Goal: Information Seeking & Learning: Learn about a topic

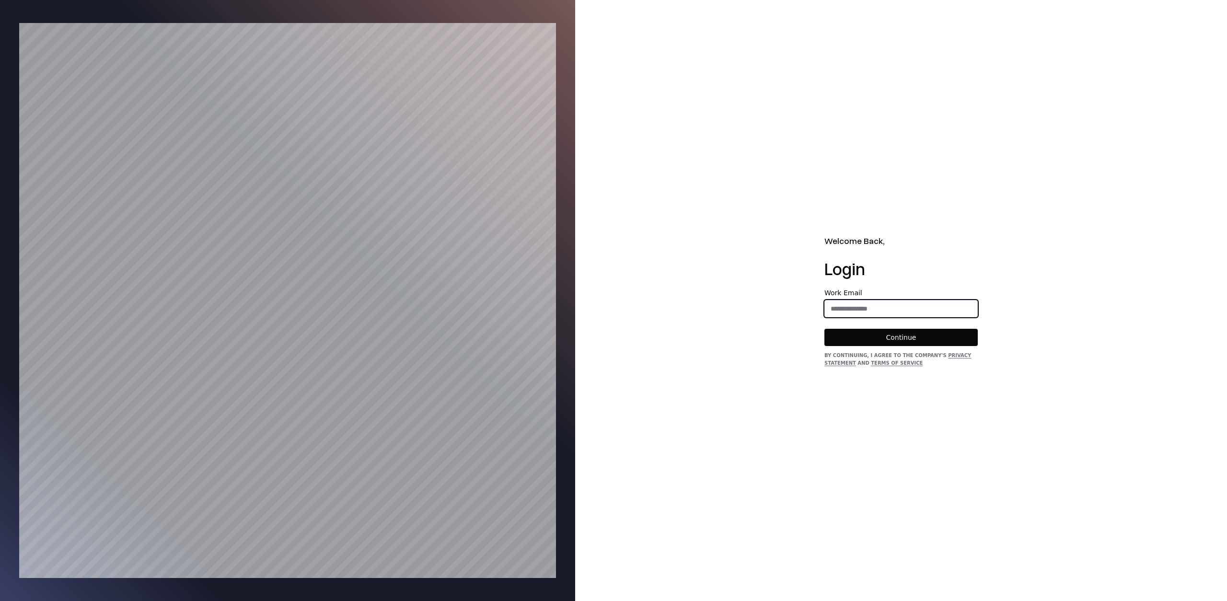
click at [838, 310] on input "email" at bounding box center [901, 308] width 152 height 17
type input "**********"
click at [917, 335] on button "Continue" at bounding box center [900, 337] width 153 height 17
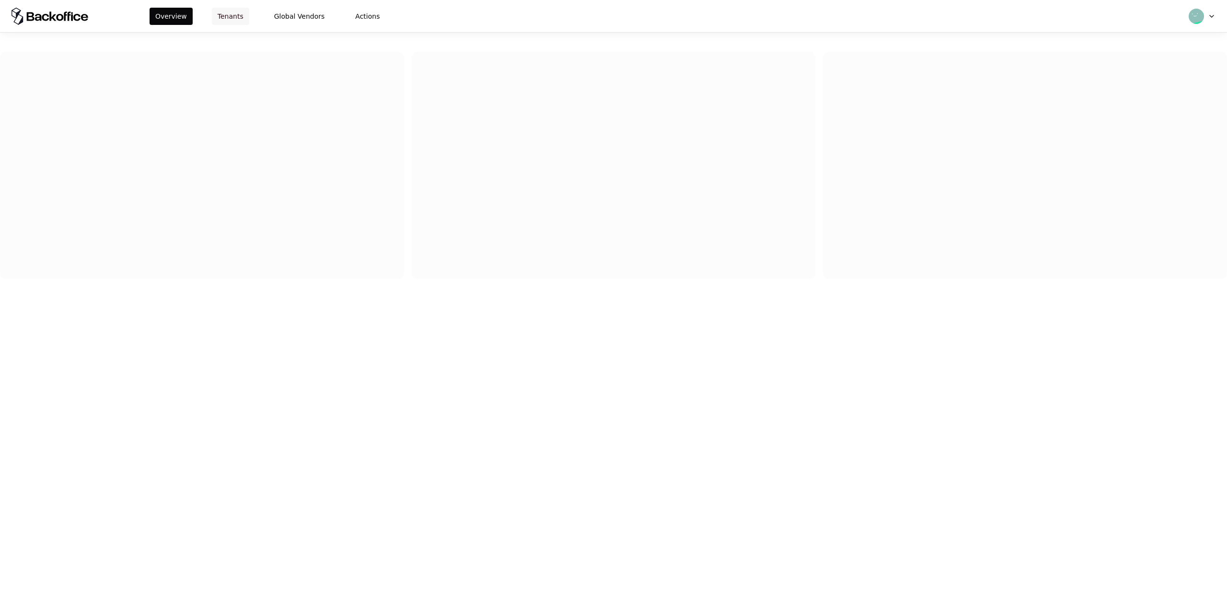
click at [229, 17] on button "Tenants" at bounding box center [230, 16] width 37 height 17
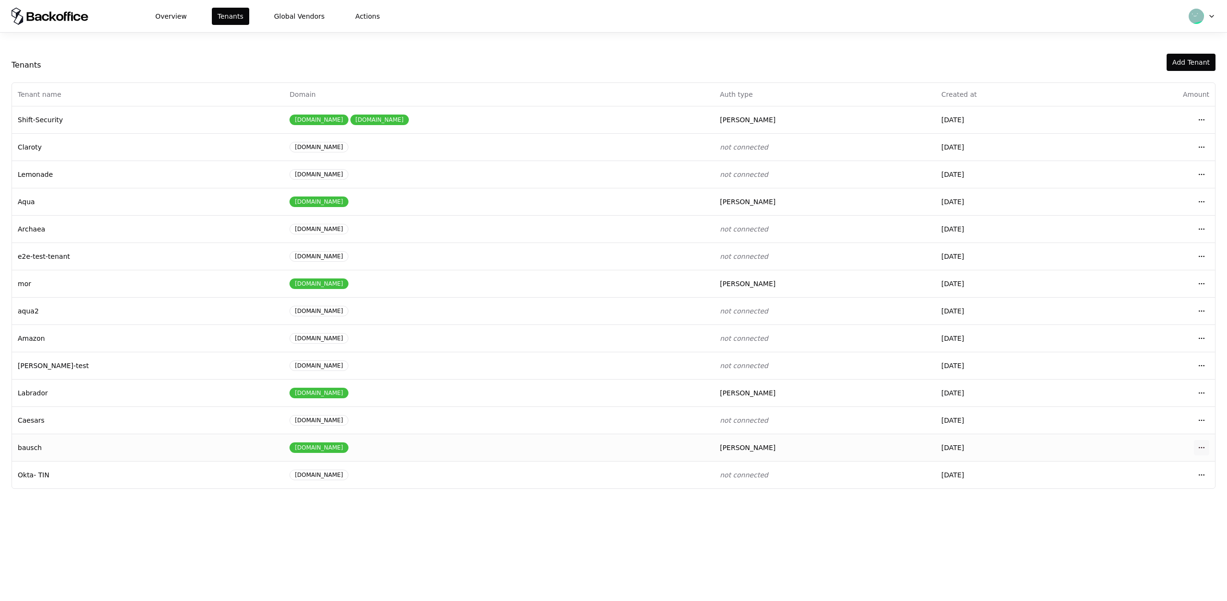
click at [1203, 446] on html "Overview Tenants Global Vendors Actions Tenants Add Tenant Tenant name Domain A…" at bounding box center [613, 300] width 1227 height 601
click at [1140, 522] on div "Login to tenant" at bounding box center [1159, 527] width 109 height 19
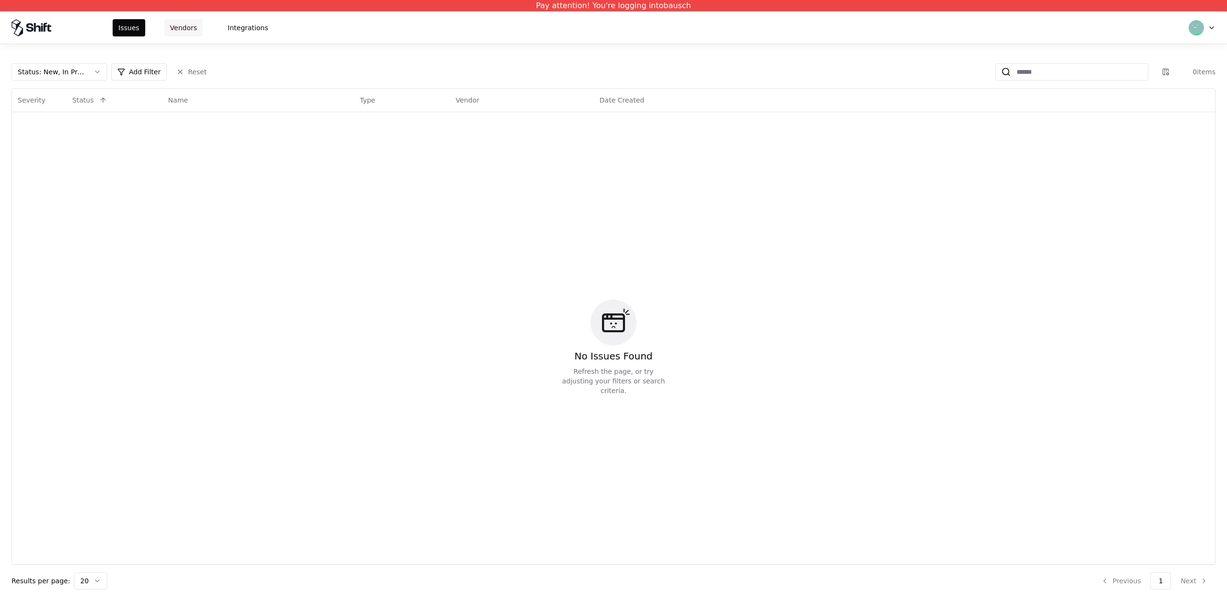
click at [202, 31] on div "Issues Vendors Integrations" at bounding box center [193, 27] width 161 height 17
click at [188, 27] on button "Vendors" at bounding box center [183, 27] width 38 height 17
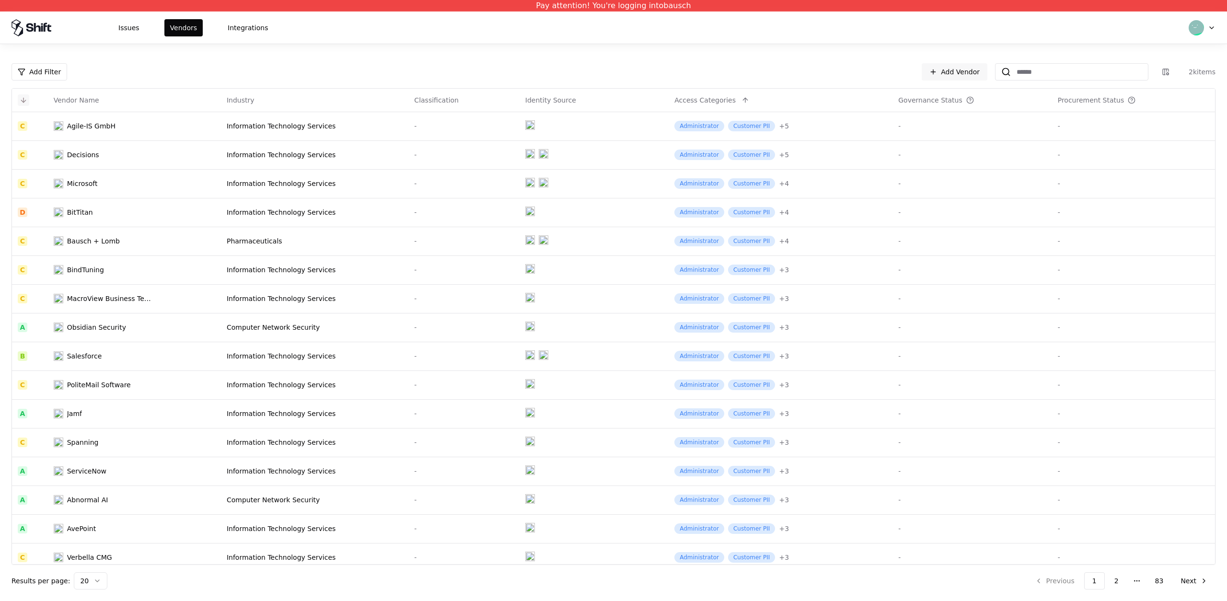
click at [23, 97] on button at bounding box center [24, 100] width 12 height 12
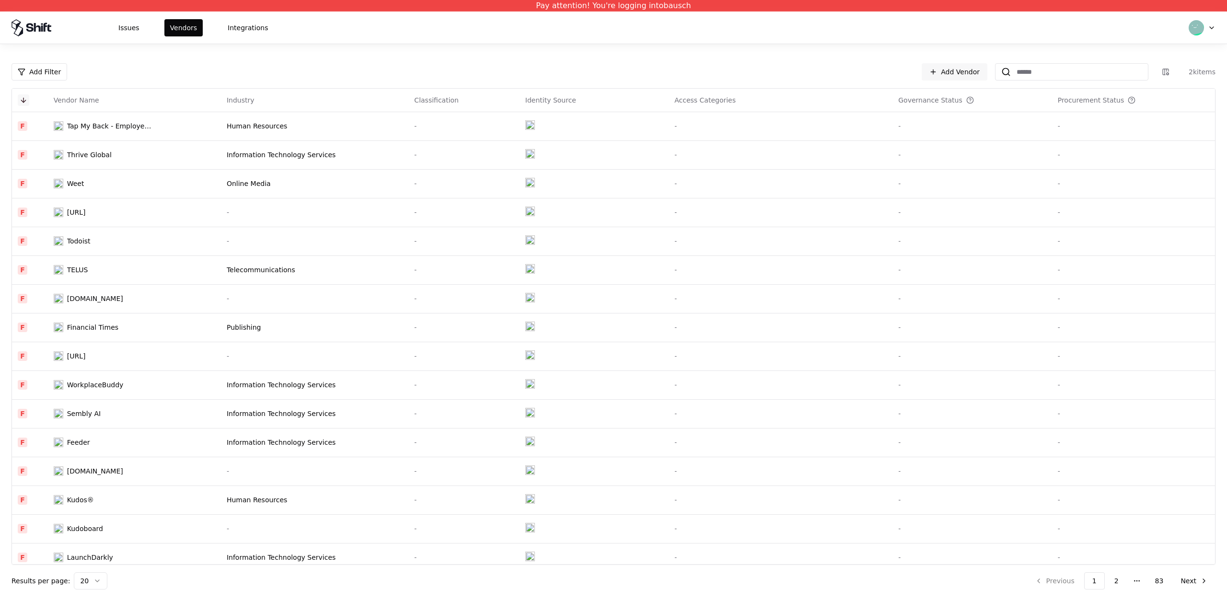
click at [23, 100] on button at bounding box center [24, 100] width 12 height 12
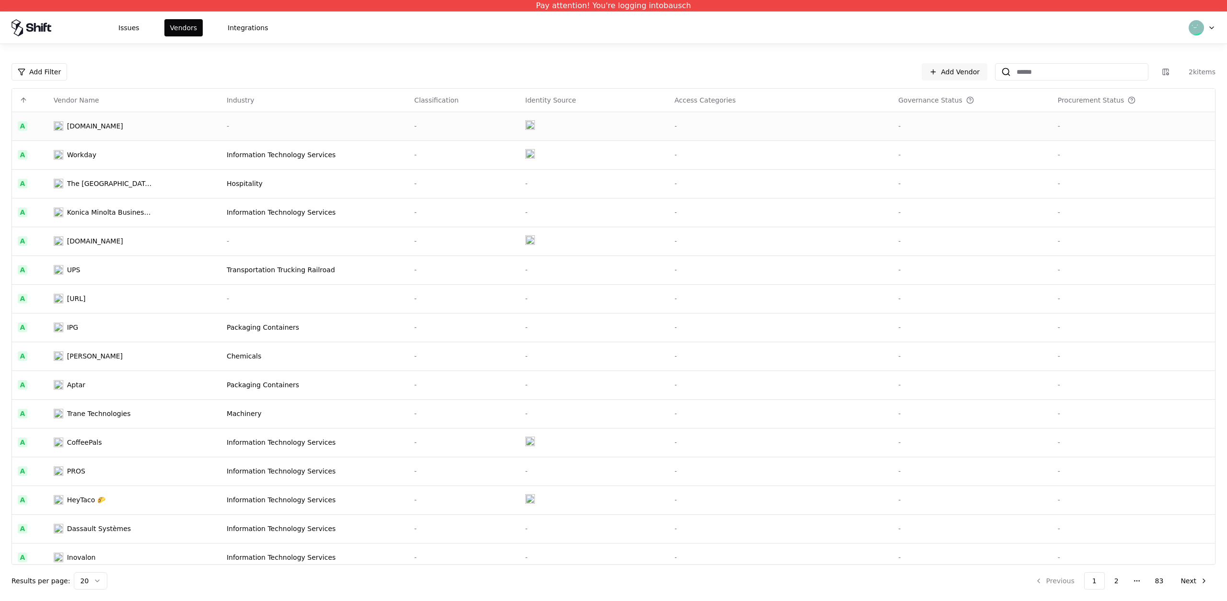
click at [108, 127] on div "Teamsmaestro.com" at bounding box center [95, 126] width 56 height 10
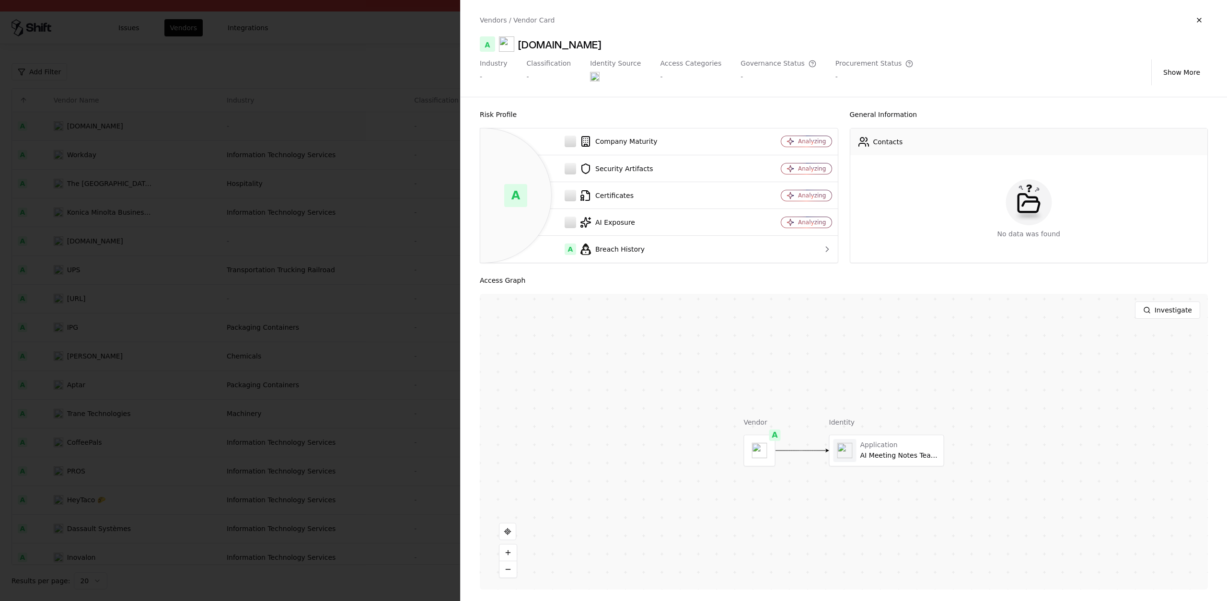
click at [248, 164] on div at bounding box center [613, 300] width 1227 height 601
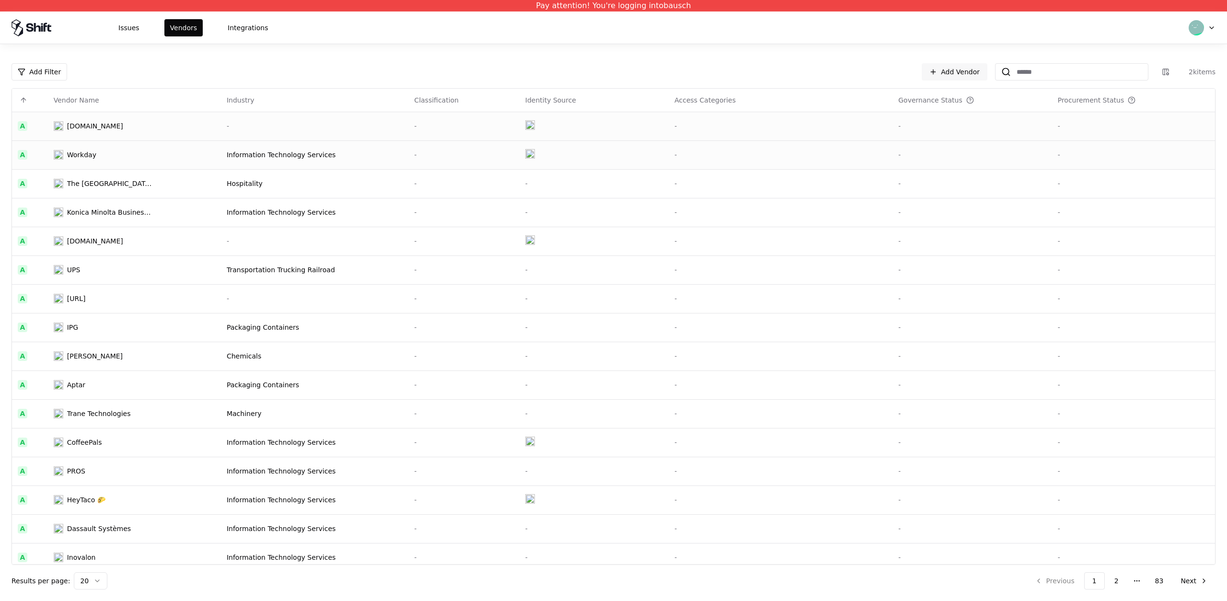
click at [122, 158] on div "Workday" at bounding box center [104, 155] width 100 height 10
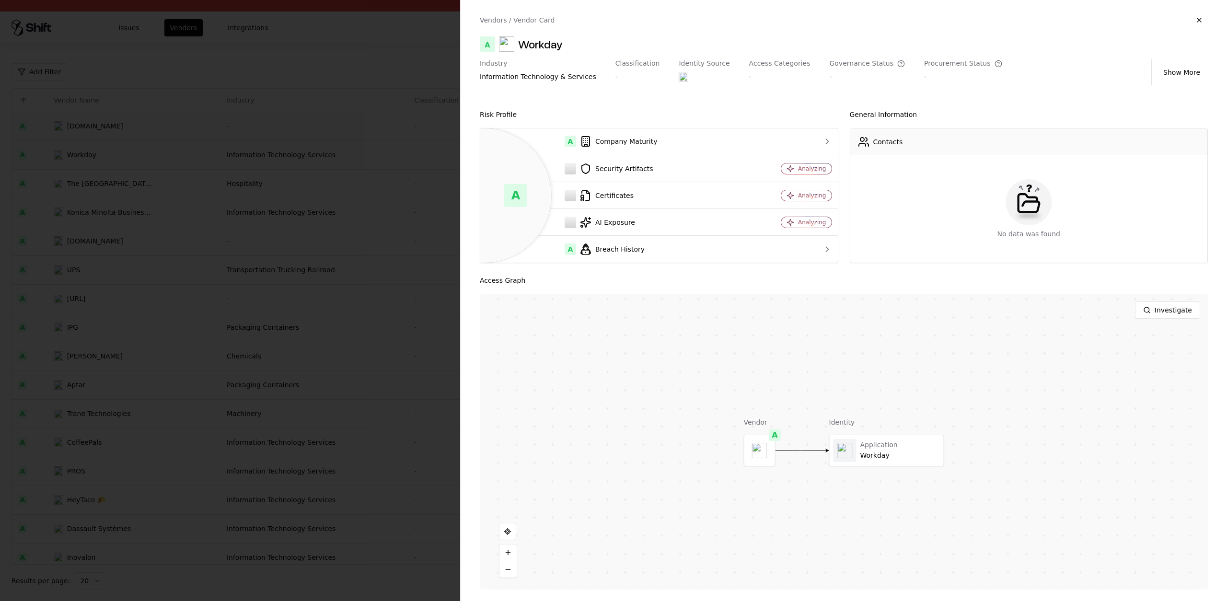
click at [191, 176] on div at bounding box center [613, 300] width 1227 height 601
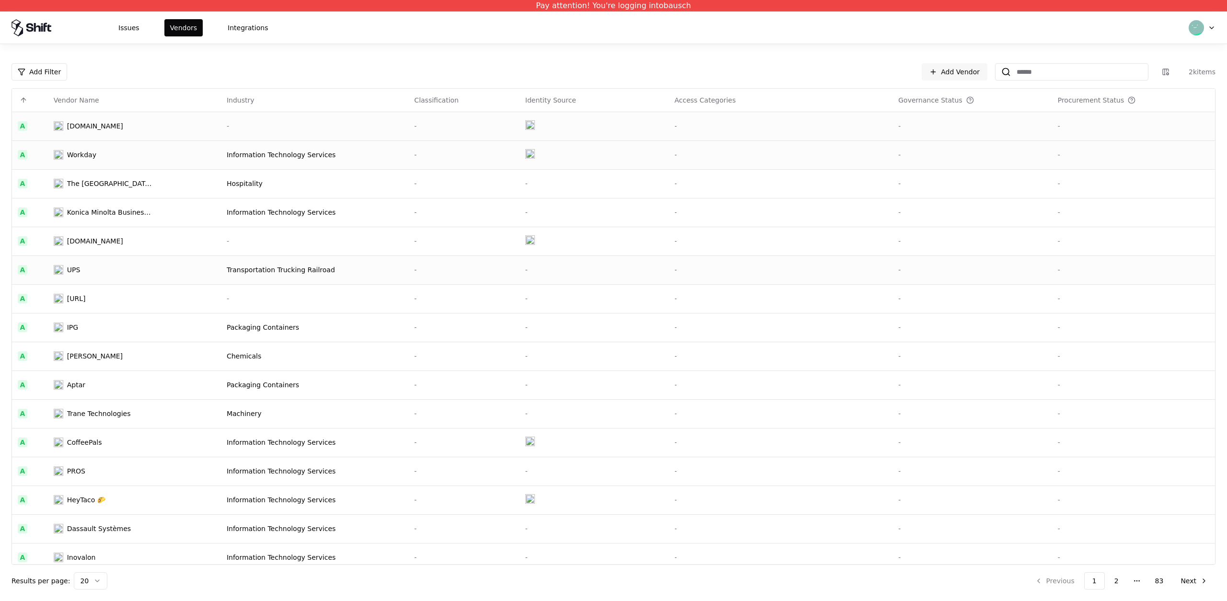
click at [103, 270] on div "UPS" at bounding box center [104, 270] width 100 height 10
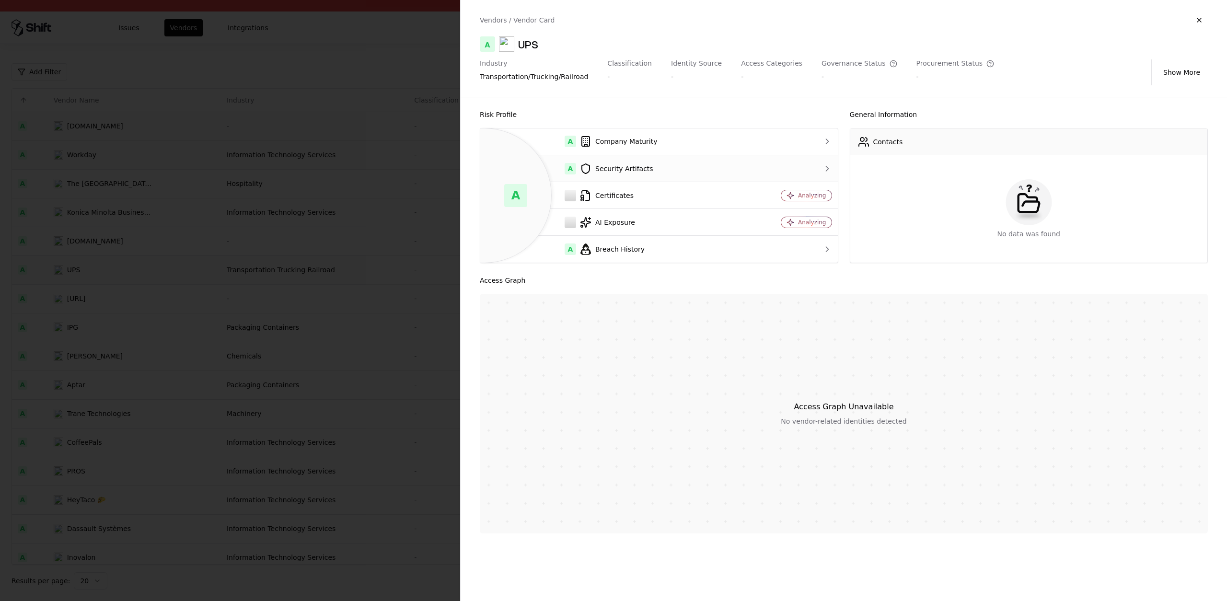
click at [696, 169] on div "A Security Artifacts" at bounding box center [614, 169] width 252 height 12
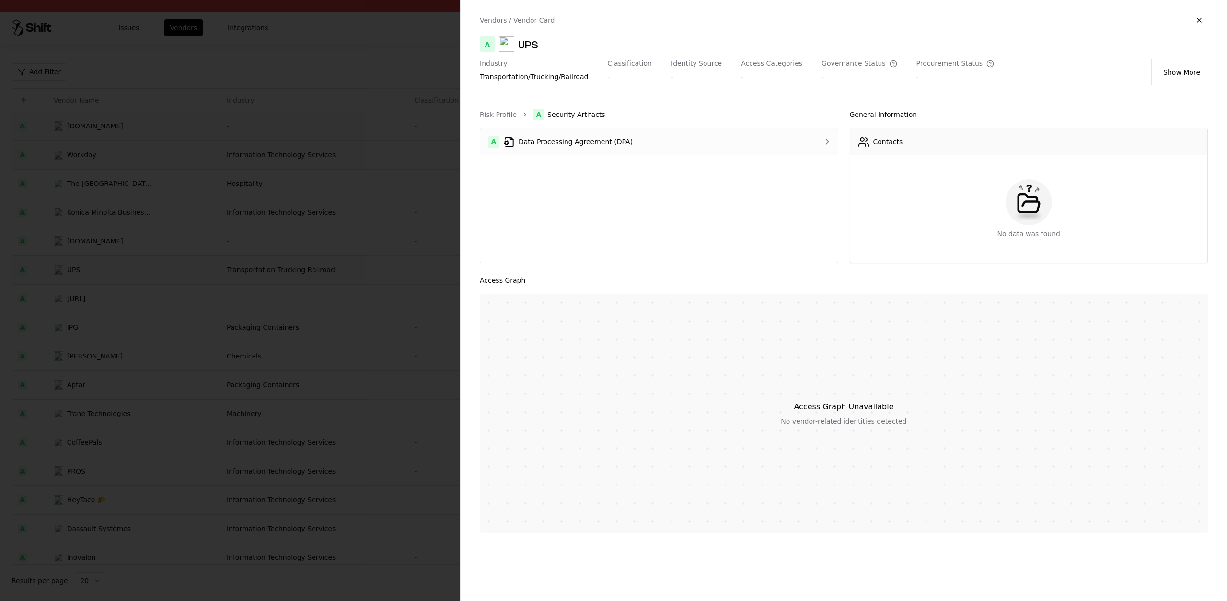
click at [789, 144] on td "A Data Processing Agreement (DPA)" at bounding box center [638, 141] width 316 height 27
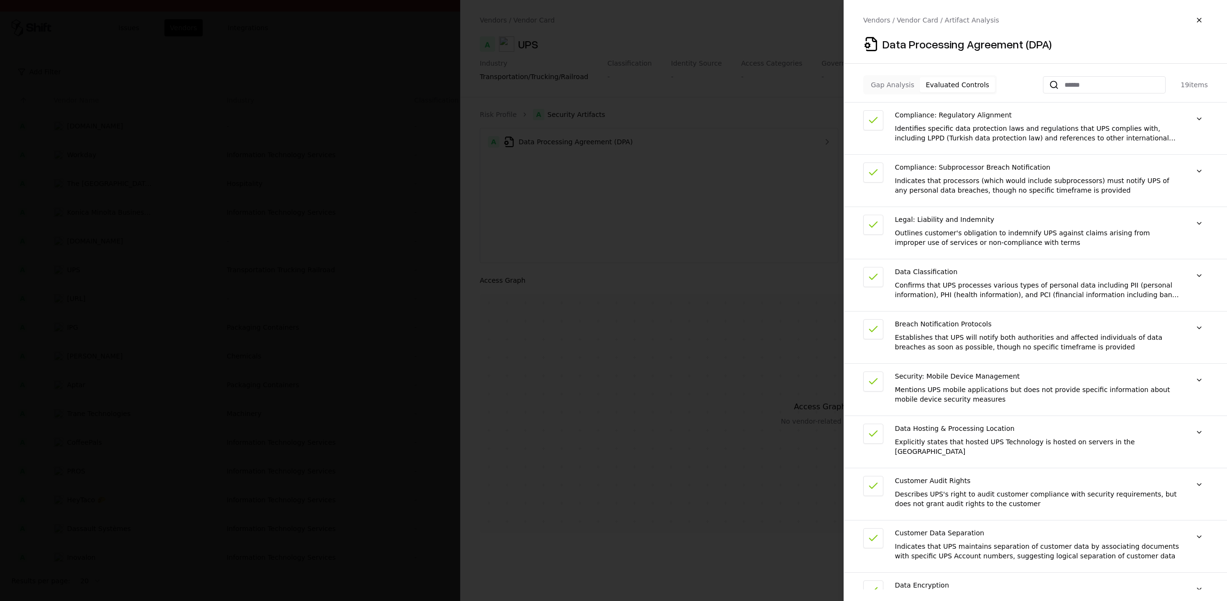
click at [959, 84] on button "Evaluated Controls" at bounding box center [957, 84] width 75 height 15
click at [892, 85] on button "Gap Analysis" at bounding box center [892, 84] width 55 height 15
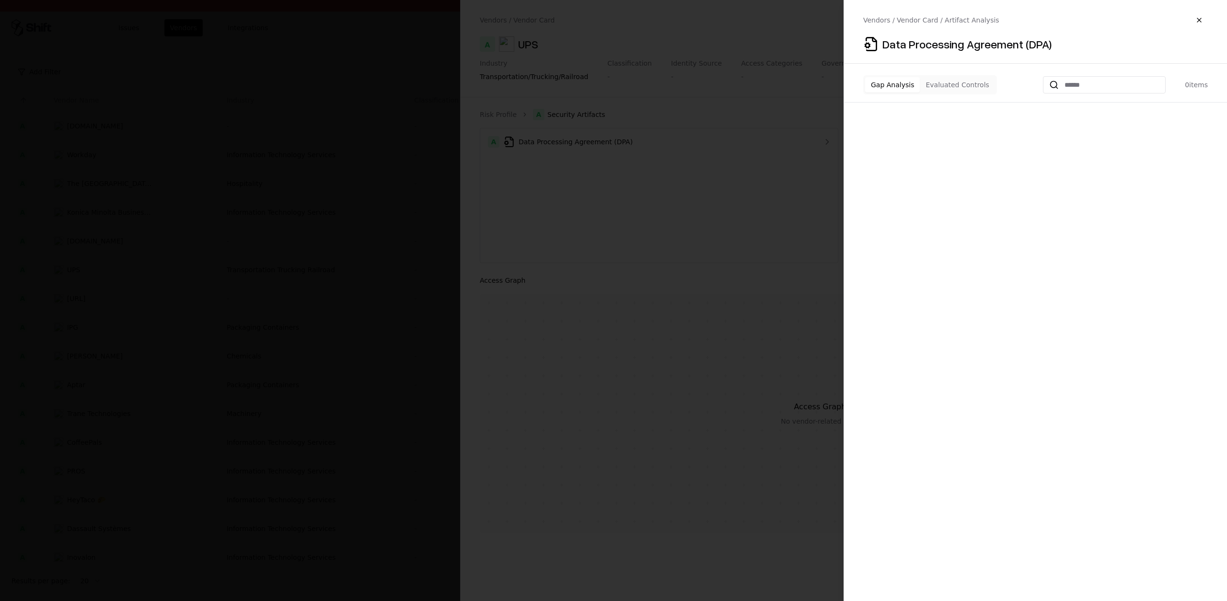
drag, startPoint x: 954, startPoint y: 84, endPoint x: 937, endPoint y: 95, distance: 20.9
click at [954, 84] on button "Evaluated Controls" at bounding box center [957, 84] width 75 height 15
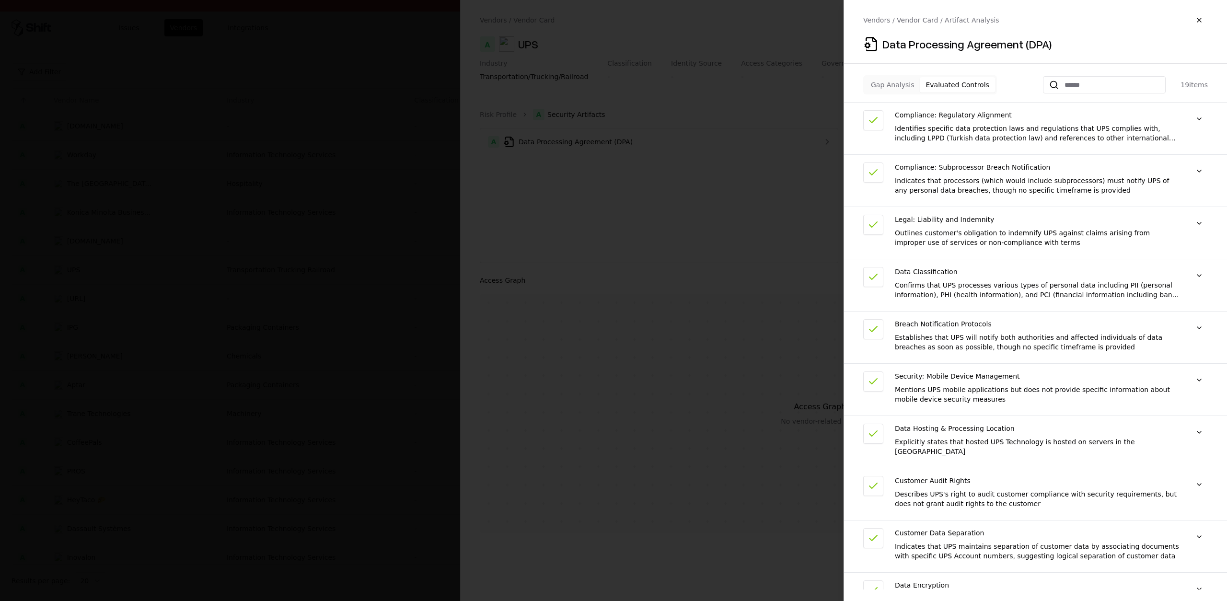
click at [897, 86] on button "Gap Analysis" at bounding box center [892, 84] width 55 height 15
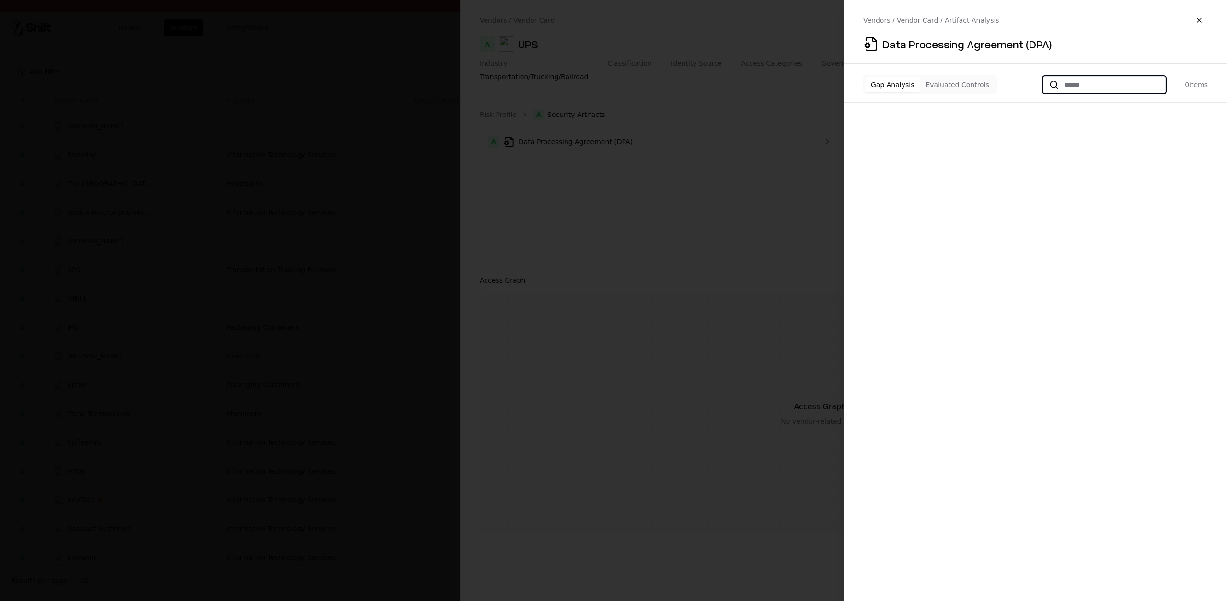
click at [1067, 81] on input at bounding box center [1112, 84] width 106 height 17
click at [1195, 84] on div "0 items" at bounding box center [1188, 85] width 38 height 10
drag, startPoint x: 1150, startPoint y: 85, endPoint x: 1124, endPoint y: 85, distance: 25.9
click at [1150, 85] on input at bounding box center [1112, 84] width 106 height 17
click at [1029, 93] on div "Gap Analysis Evaluated Controls 0 items" at bounding box center [1035, 88] width 383 height 27
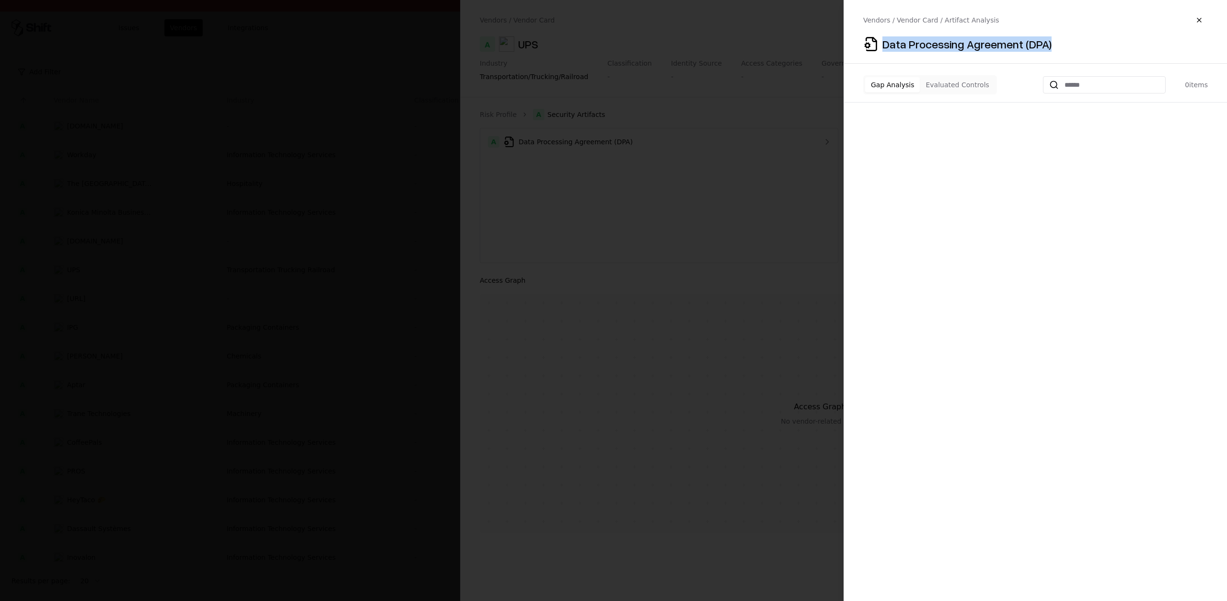
drag, startPoint x: 883, startPoint y: 44, endPoint x: 1086, endPoint y: 49, distance: 202.8
click at [1093, 47] on div "Data Processing Agreement (DPA)" at bounding box center [1035, 43] width 345 height 15
click at [1086, 49] on div "Data Processing Agreement (DPA)" at bounding box center [1035, 43] width 345 height 15
click at [1074, 82] on input at bounding box center [1112, 84] width 106 height 17
click at [1019, 85] on div "Gap Analysis Evaluated Controls 0 items" at bounding box center [1035, 88] width 383 height 27
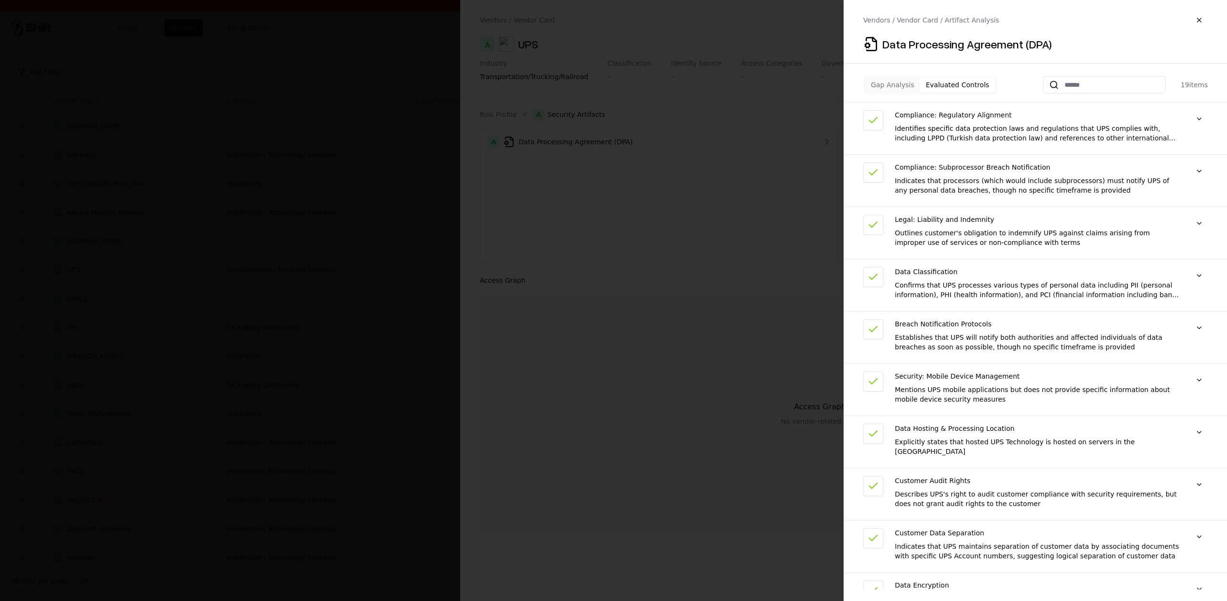
click at [952, 82] on button "Evaluated Controls" at bounding box center [957, 84] width 75 height 15
click at [1201, 117] on button at bounding box center [1199, 118] width 17 height 17
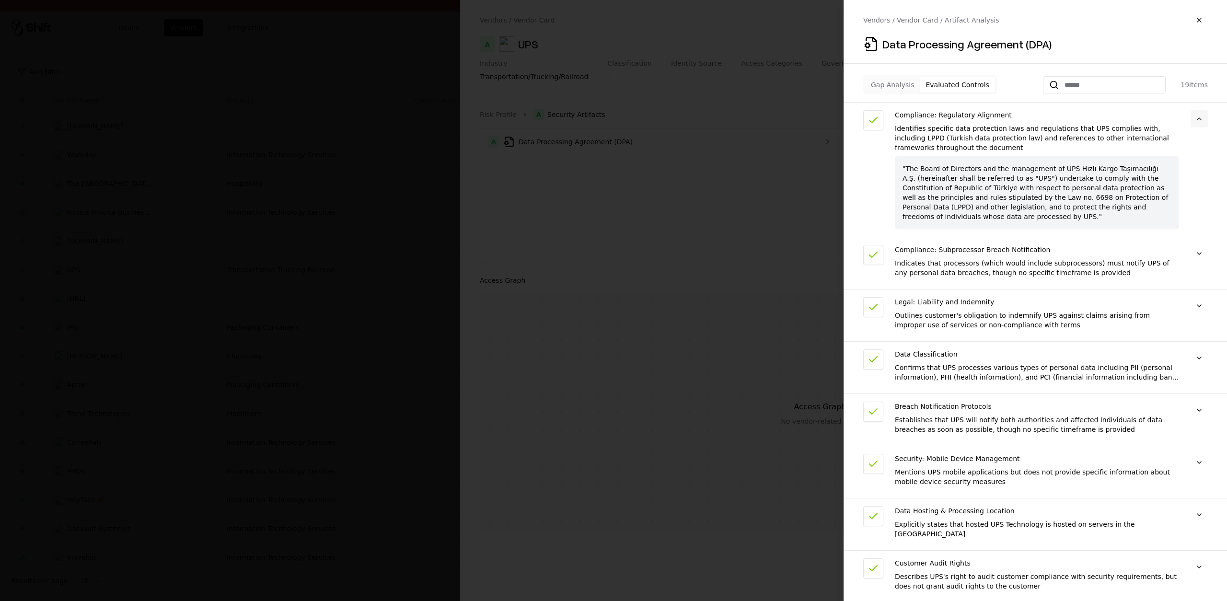
click at [1199, 119] on button at bounding box center [1199, 118] width 17 height 17
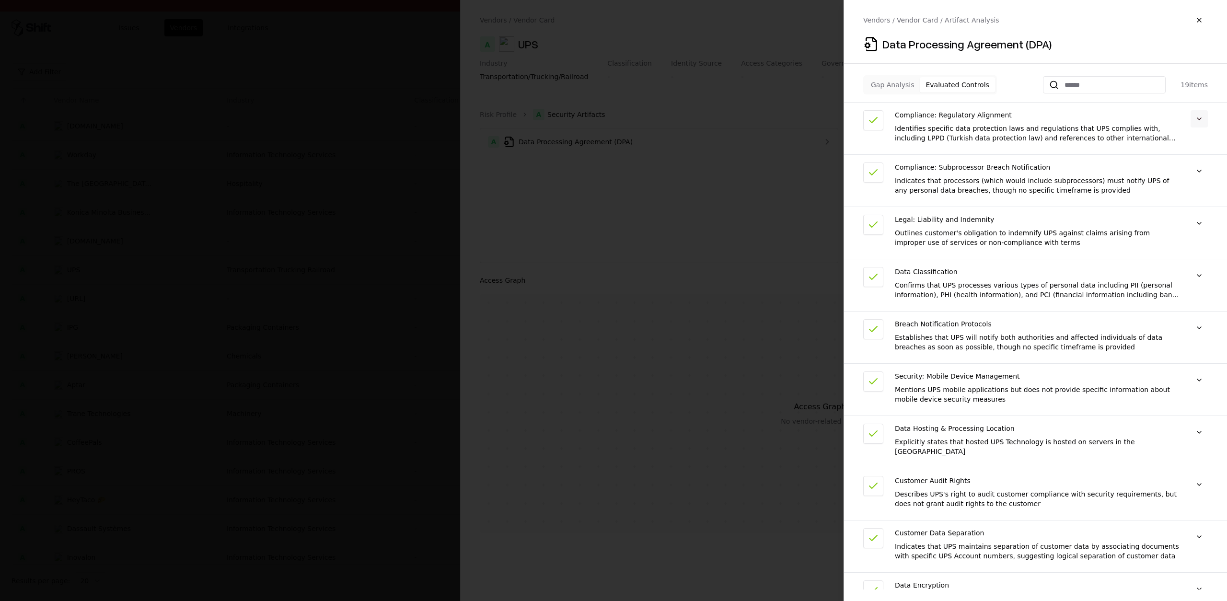
click at [1200, 115] on button at bounding box center [1199, 118] width 17 height 17
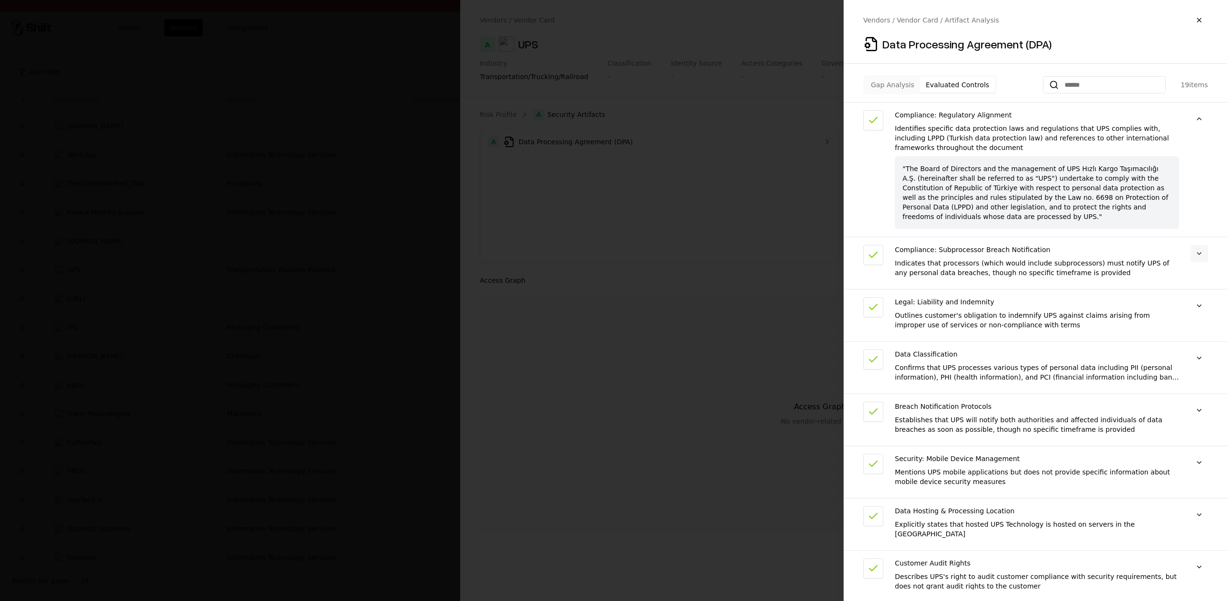
click at [1199, 252] on button at bounding box center [1199, 253] width 17 height 17
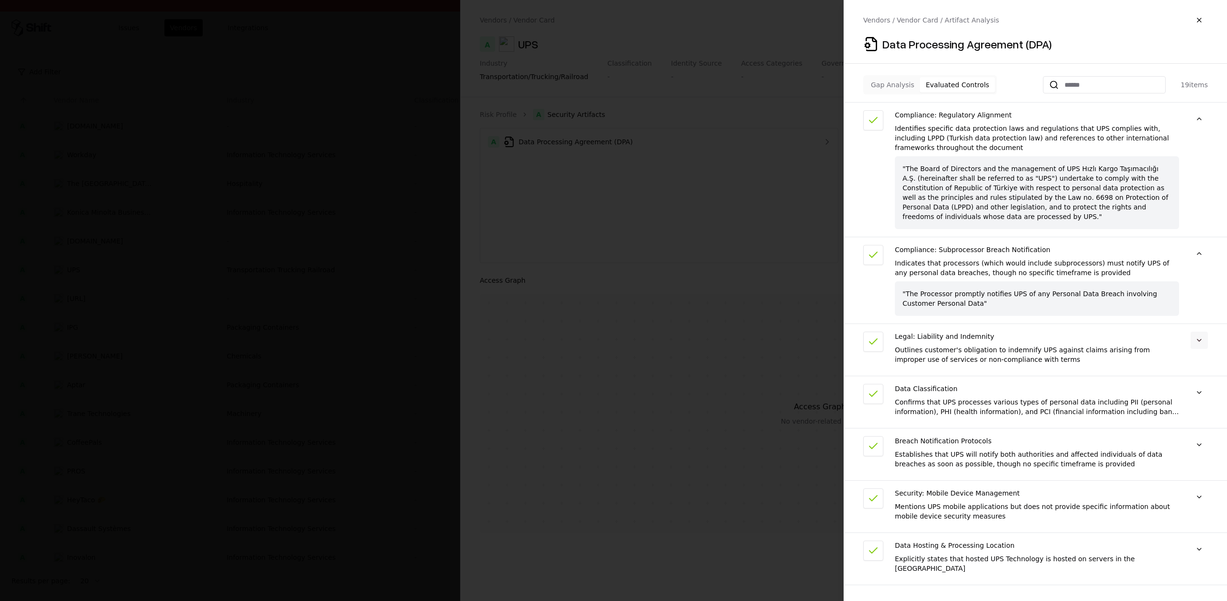
click at [1199, 338] on button at bounding box center [1199, 340] width 17 height 17
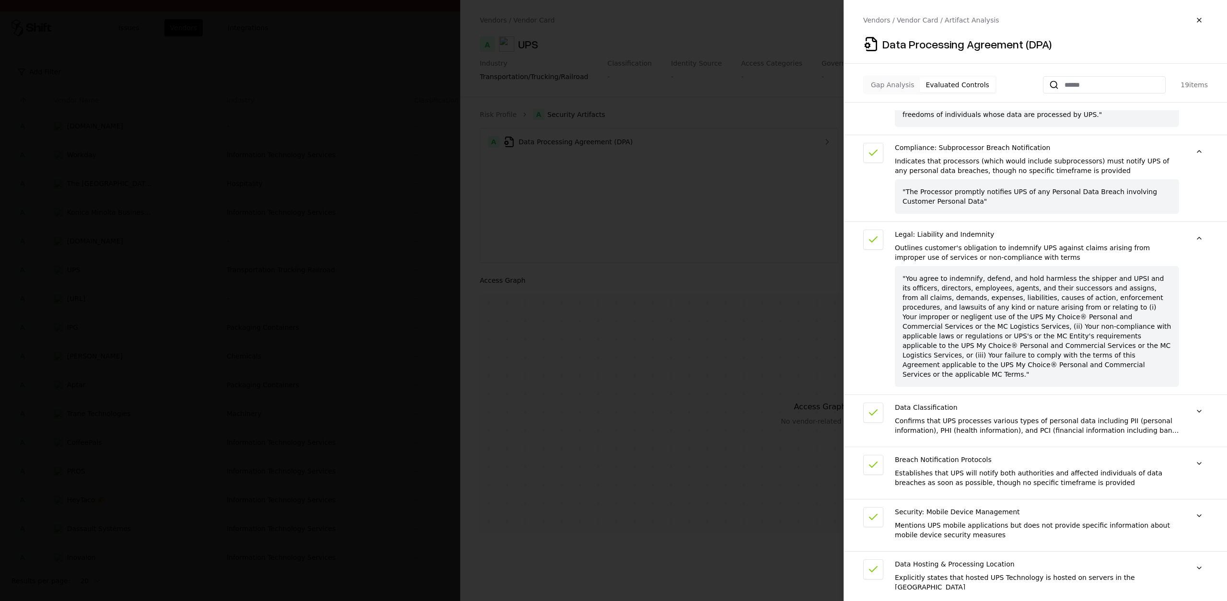
scroll to position [31, 0]
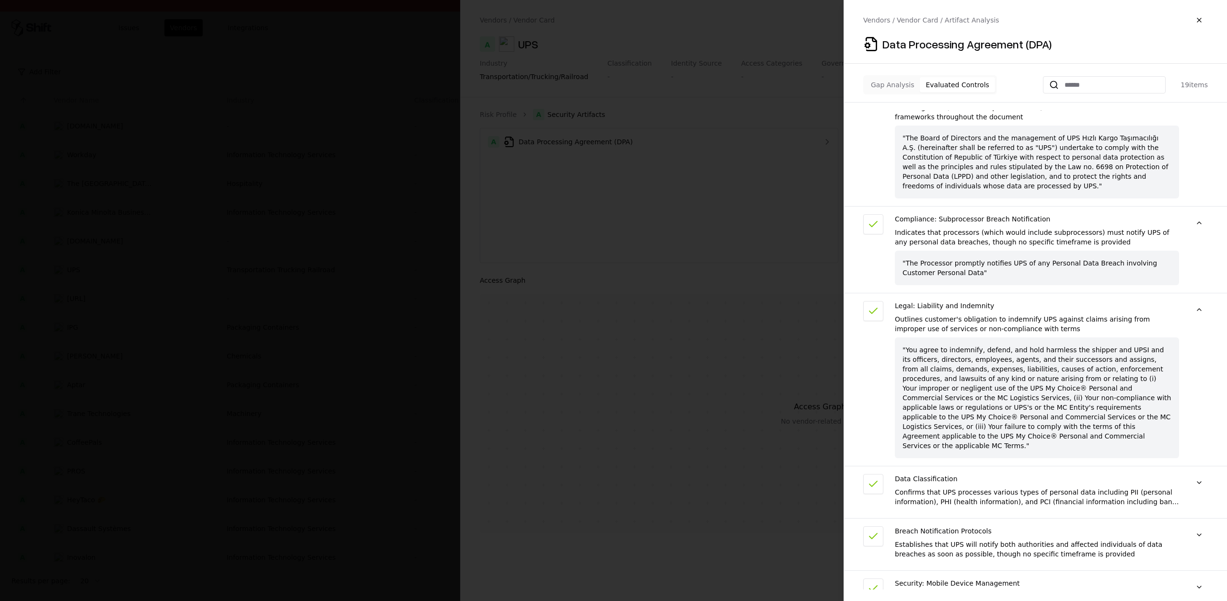
click at [979, 416] on div ""You agree to indemnify, defend, and hold harmless the shipper and UPSI and its…" at bounding box center [1037, 397] width 284 height 121
copy div "Logistics"
click at [1201, 310] on button at bounding box center [1199, 309] width 17 height 17
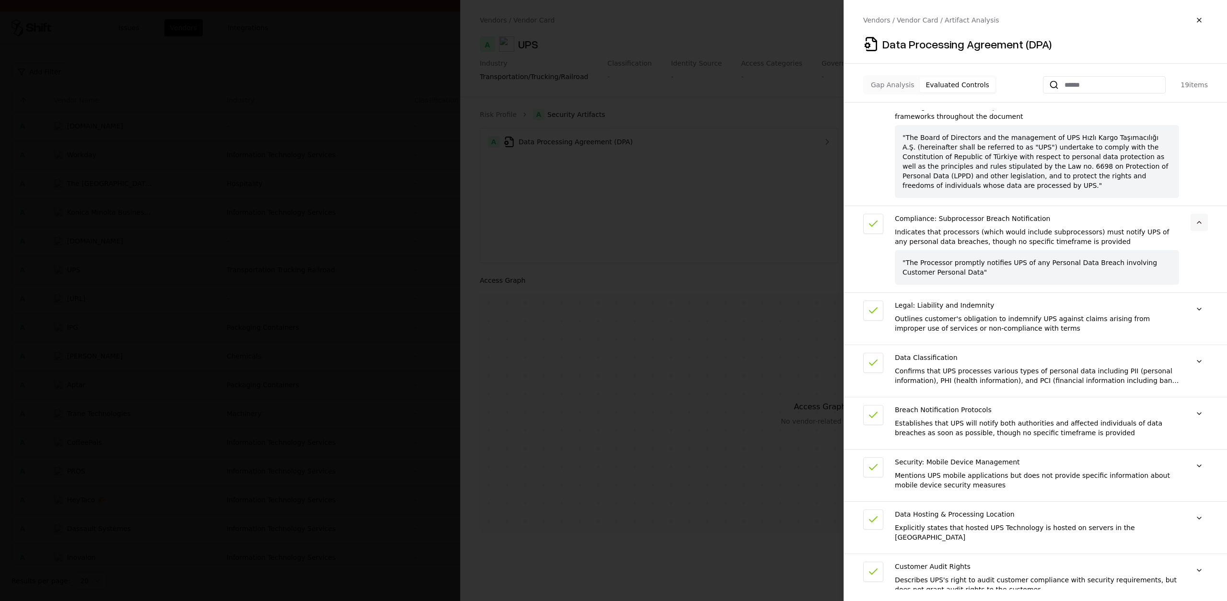
click at [1200, 223] on button at bounding box center [1199, 222] width 17 height 17
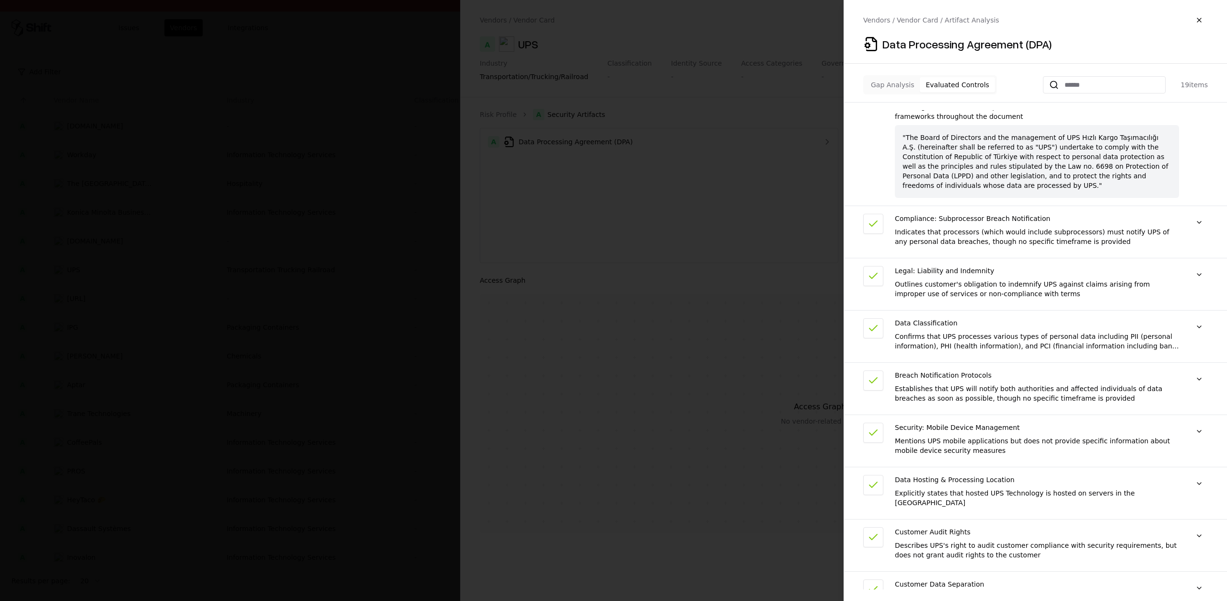
scroll to position [0, 0]
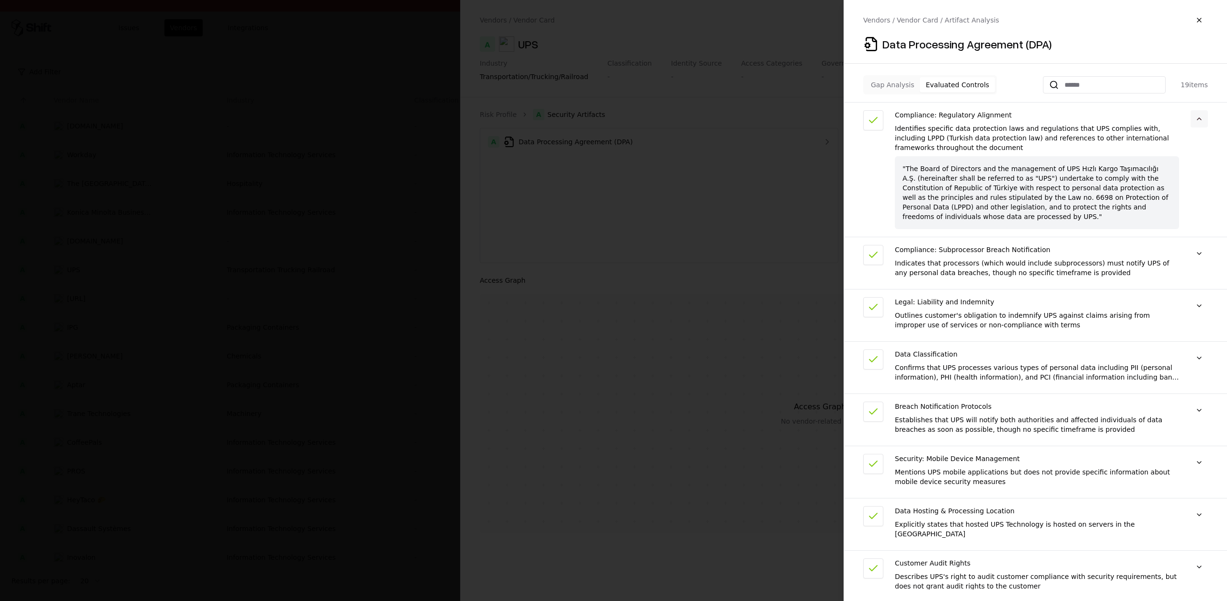
click at [1201, 119] on button at bounding box center [1199, 118] width 17 height 17
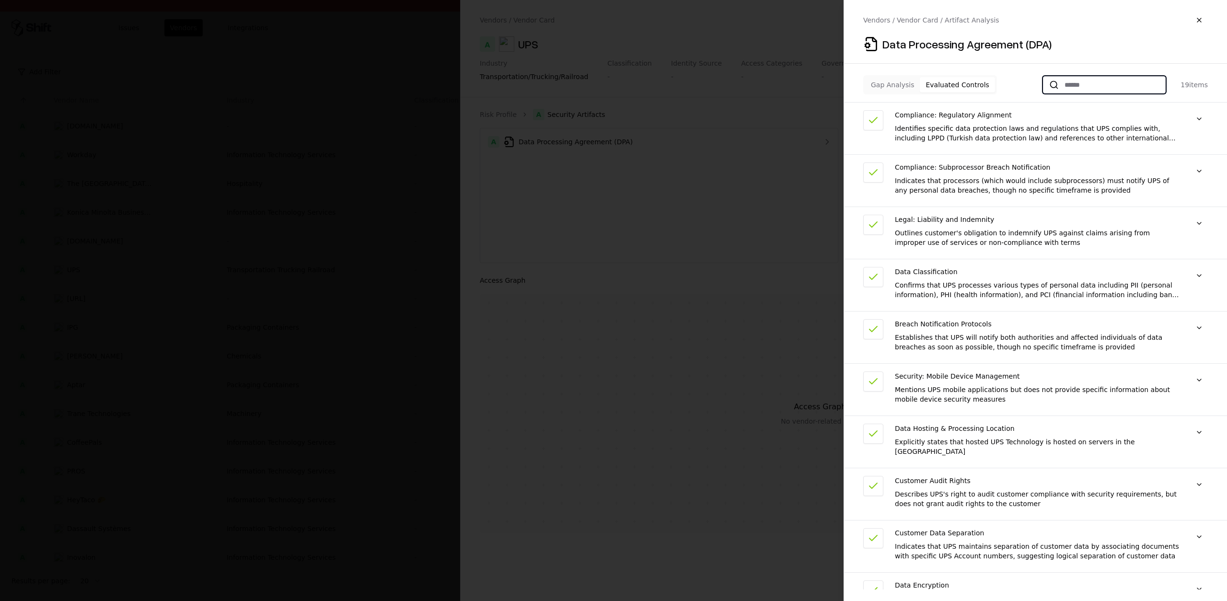
click at [1094, 86] on input at bounding box center [1112, 84] width 106 height 17
paste input "*********"
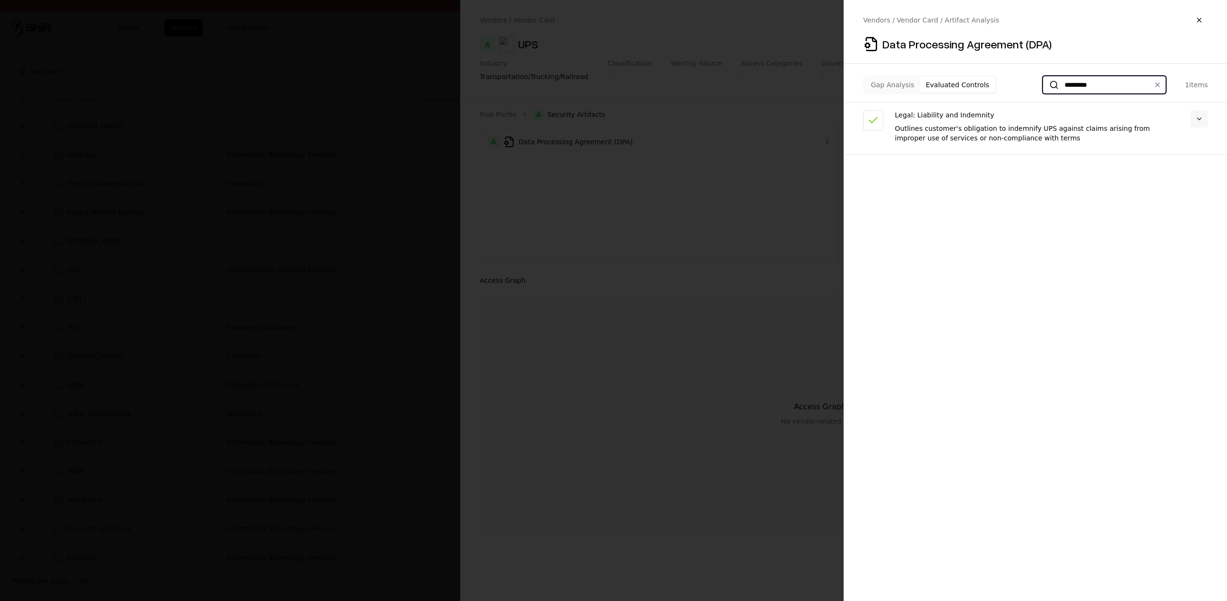
type input "*********"
click at [1202, 118] on button at bounding box center [1199, 118] width 17 height 17
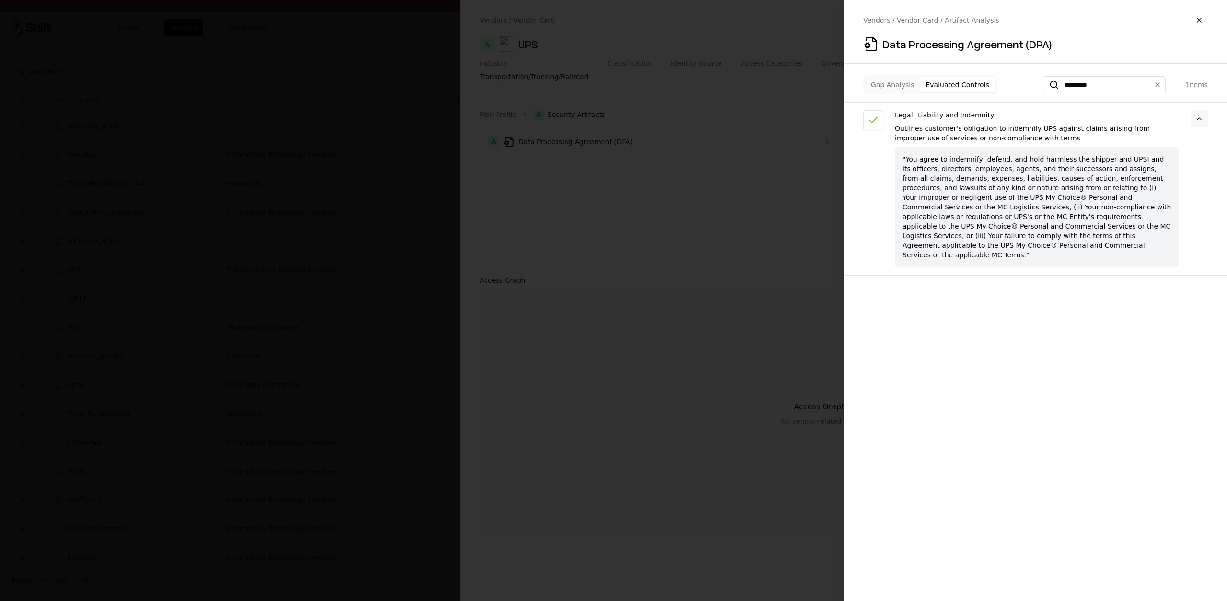
click at [1202, 118] on button at bounding box center [1199, 118] width 17 height 17
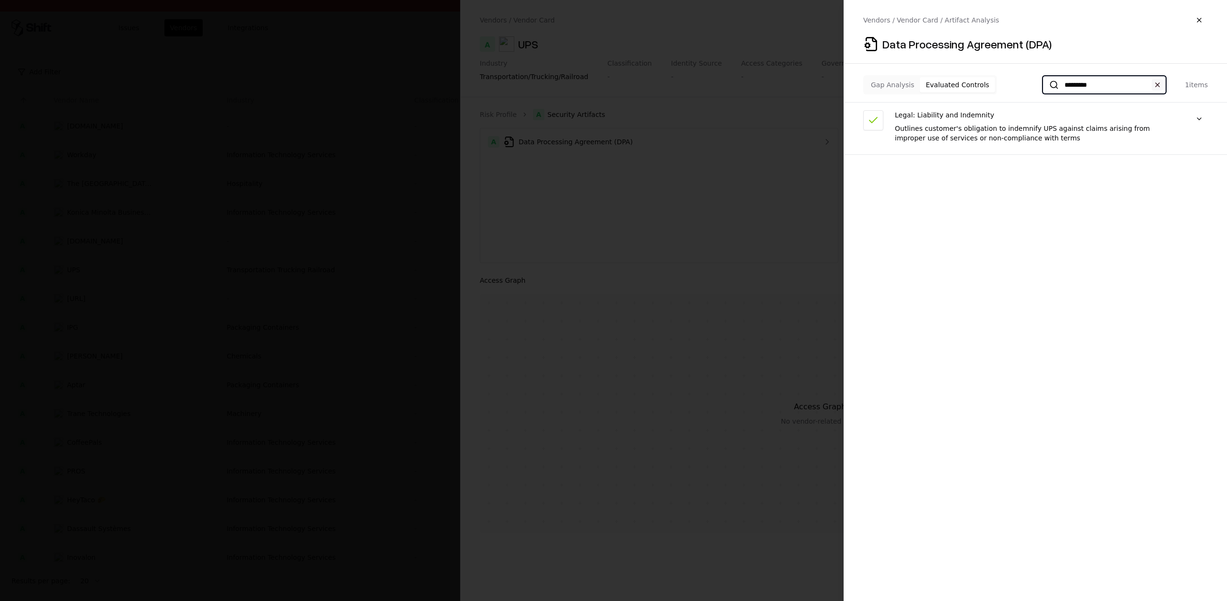
click at [1159, 84] on button at bounding box center [1158, 85] width 12 height 12
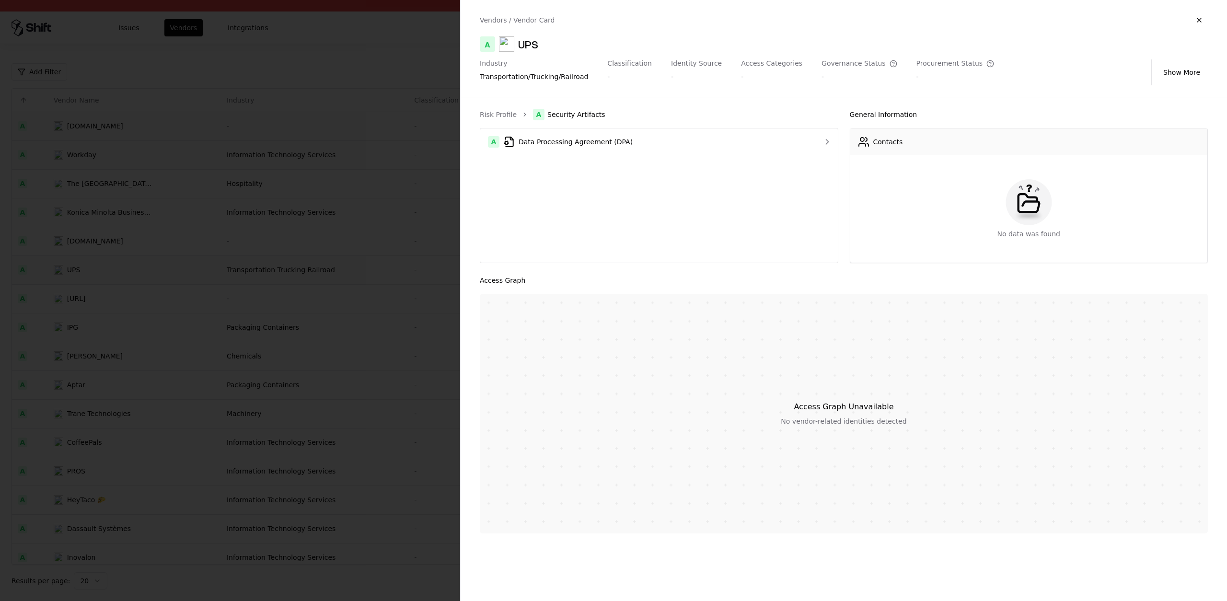
click at [406, 127] on div at bounding box center [613, 300] width 1227 height 601
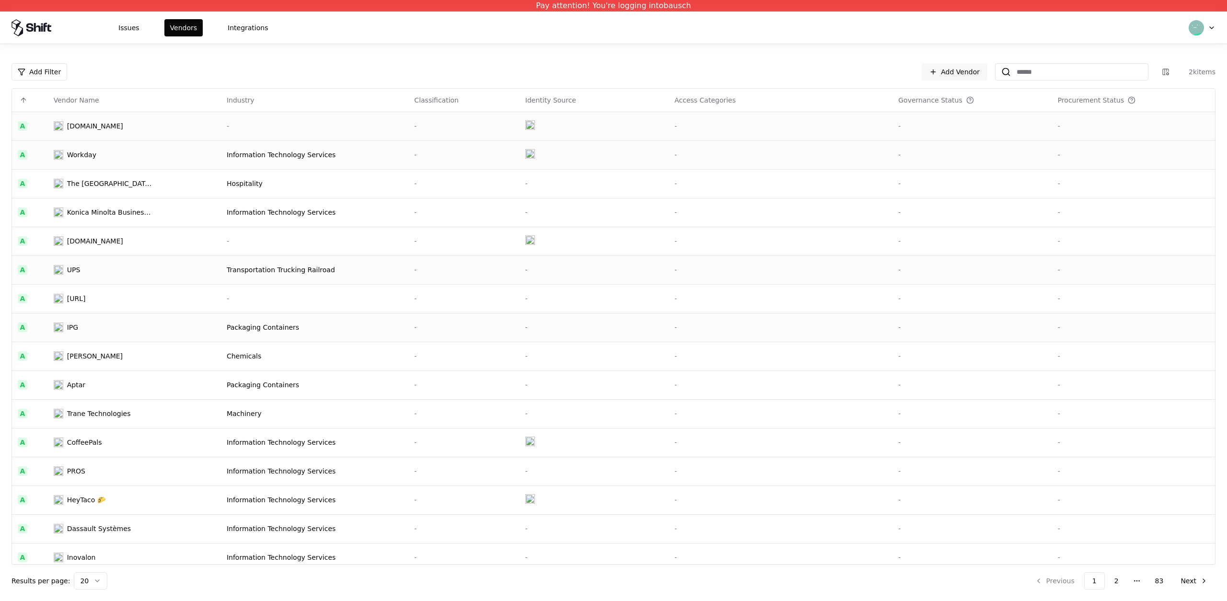
click at [327, 327] on div "Packaging Containers" at bounding box center [315, 328] width 176 height 10
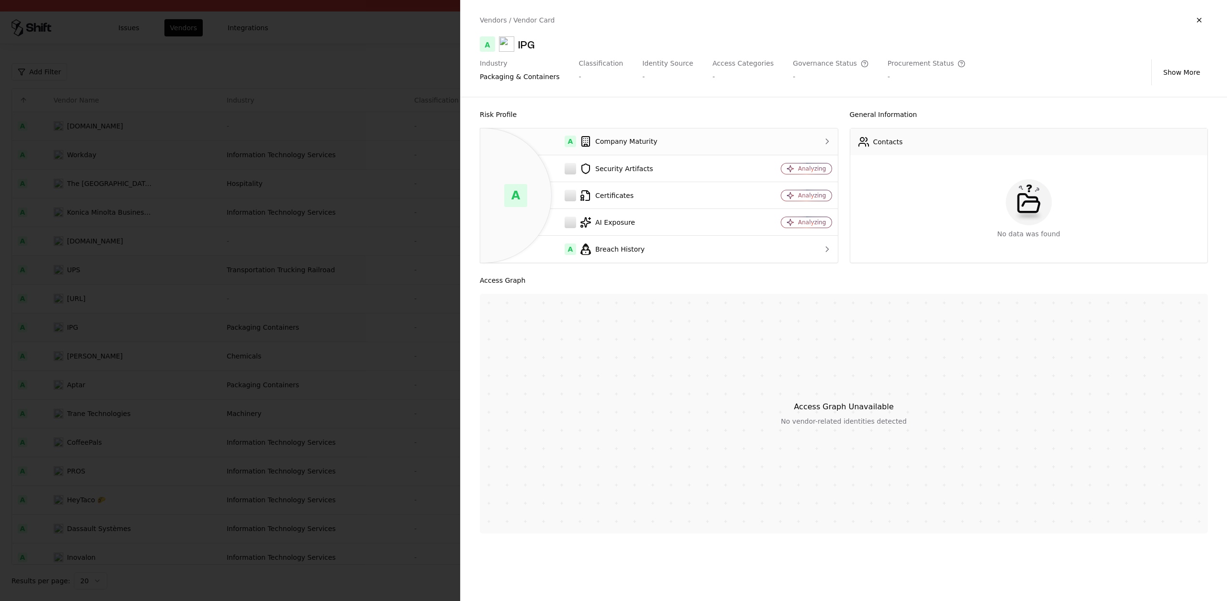
click at [730, 140] on div "A Company Maturity" at bounding box center [614, 142] width 252 height 12
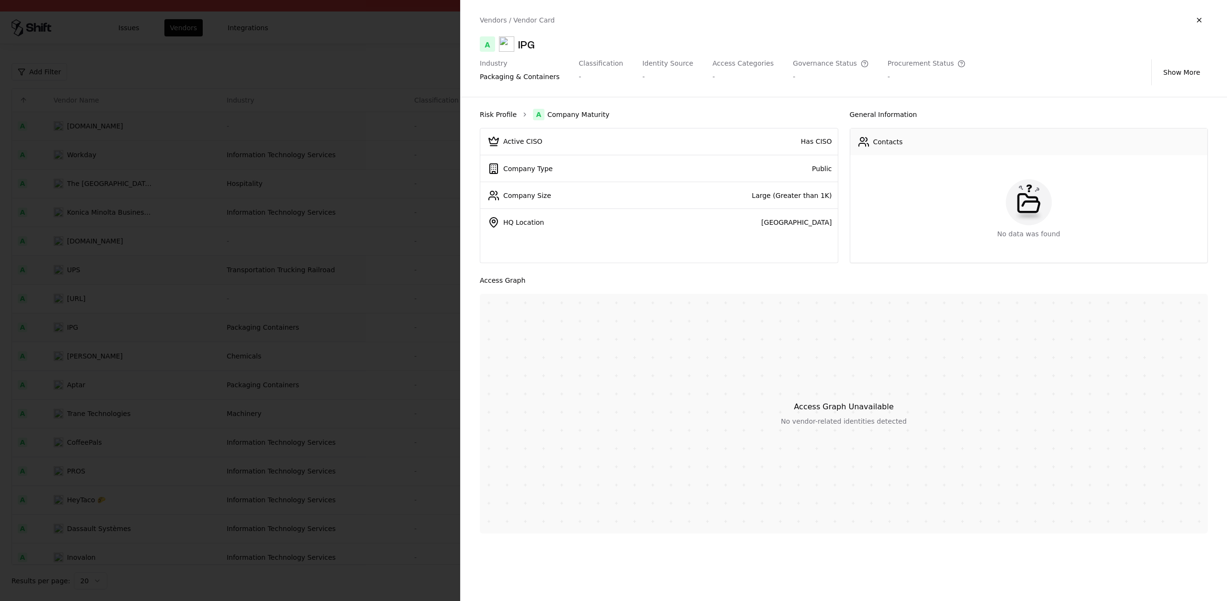
click at [499, 112] on link "Risk Profile" at bounding box center [498, 115] width 37 height 10
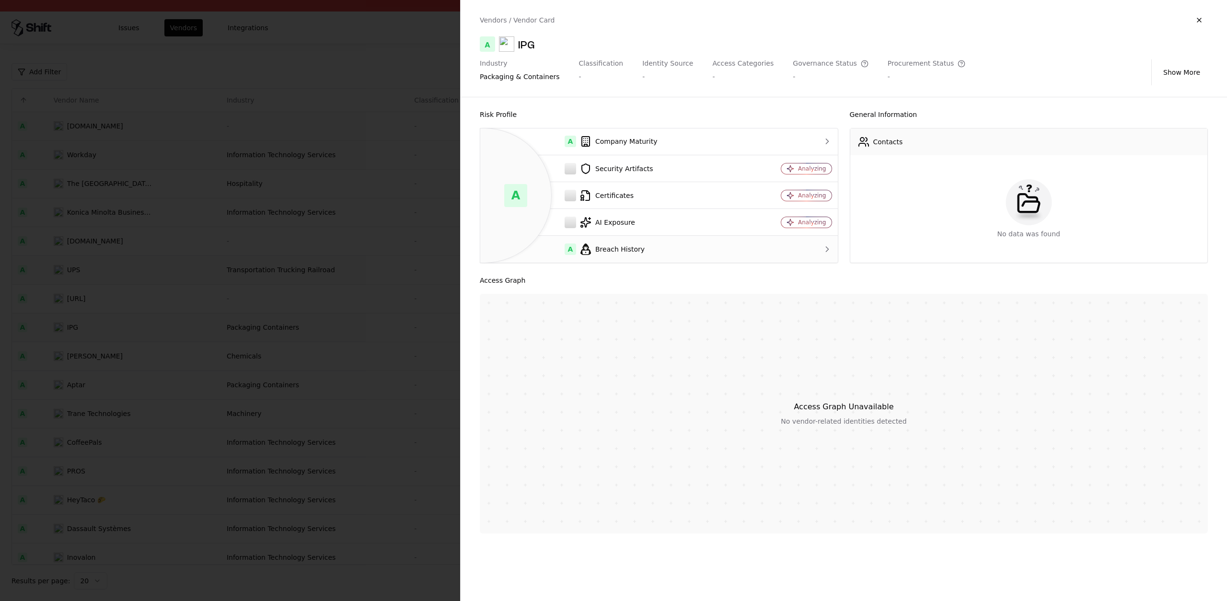
click at [659, 246] on div "A Breach History" at bounding box center [614, 249] width 252 height 12
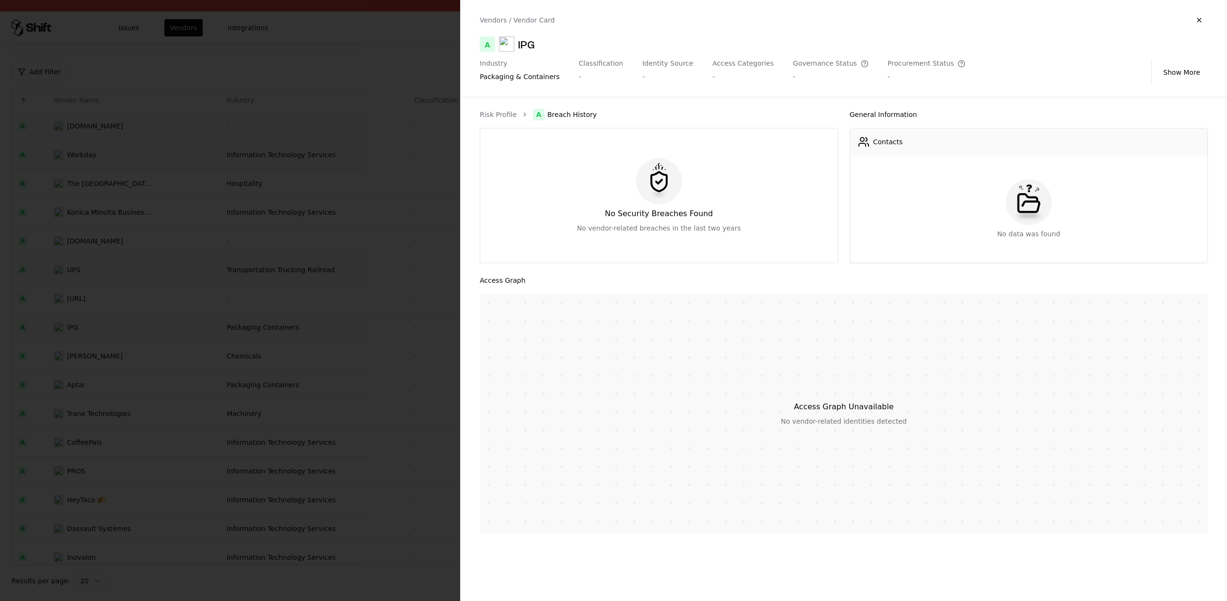
click at [374, 241] on div at bounding box center [613, 300] width 1227 height 601
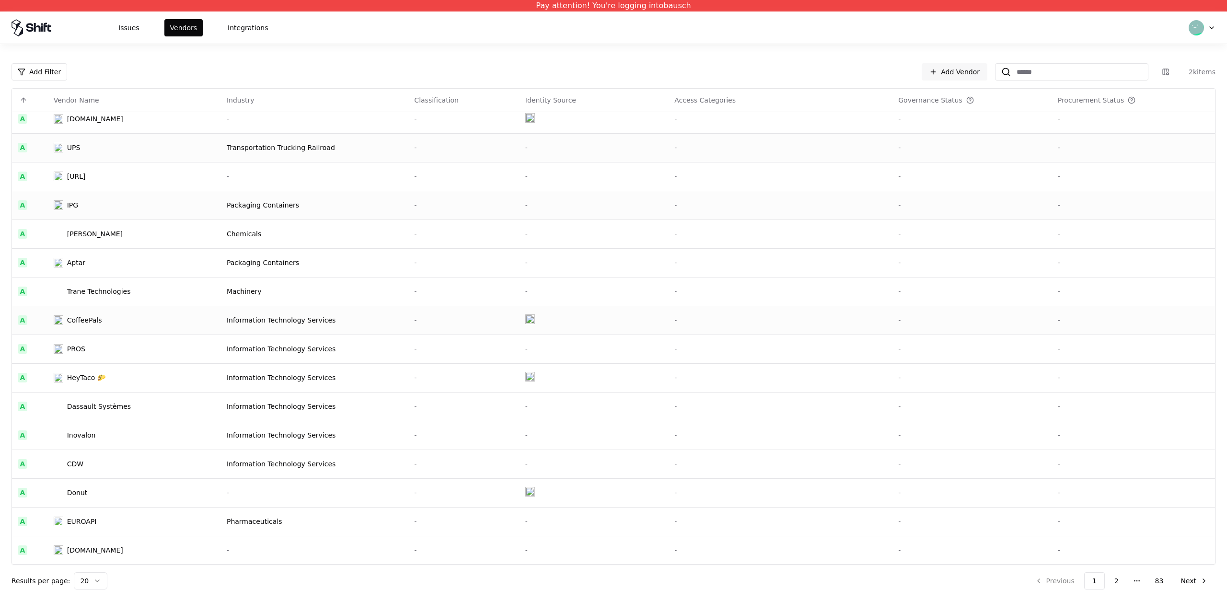
scroll to position [123, 0]
click at [94, 578] on html "Pay attention! You're logging into bausch Issues Vendors Integrations Add Filte…" at bounding box center [613, 300] width 1227 height 601
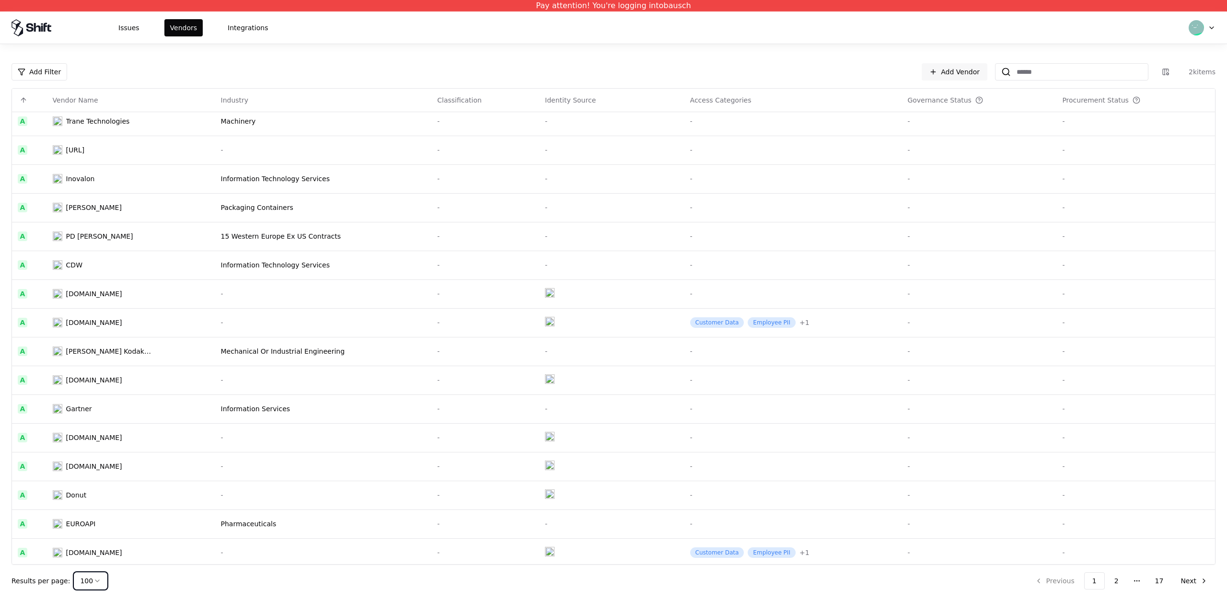
scroll to position [1991, 0]
click at [278, 405] on div "Information Services" at bounding box center [323, 407] width 205 height 10
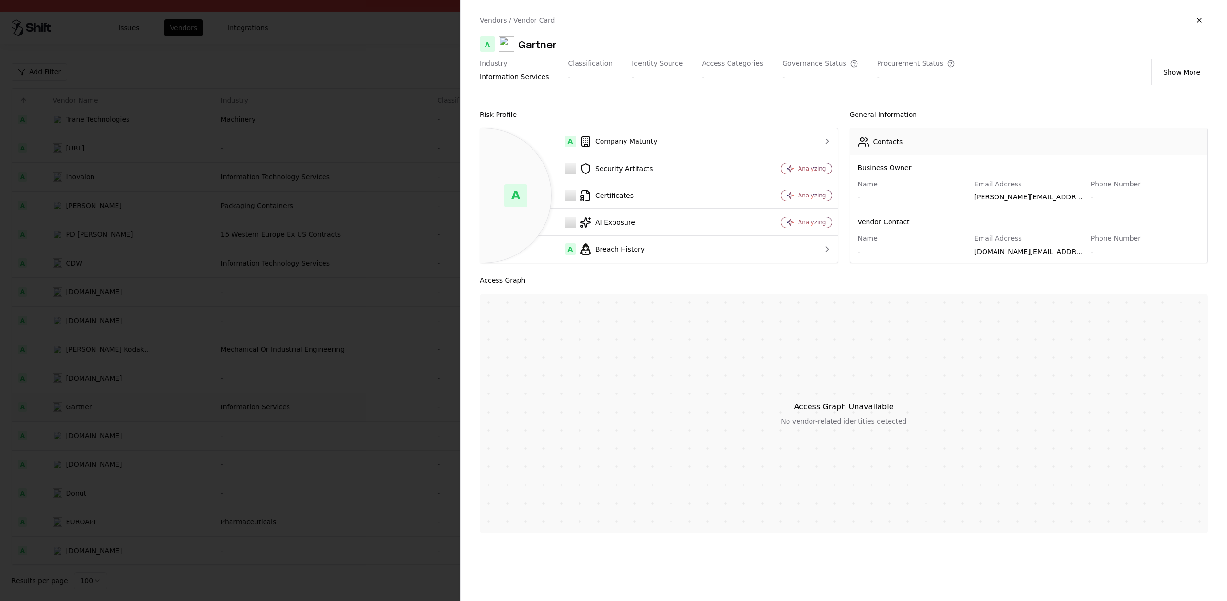
click at [222, 301] on div at bounding box center [613, 300] width 1227 height 601
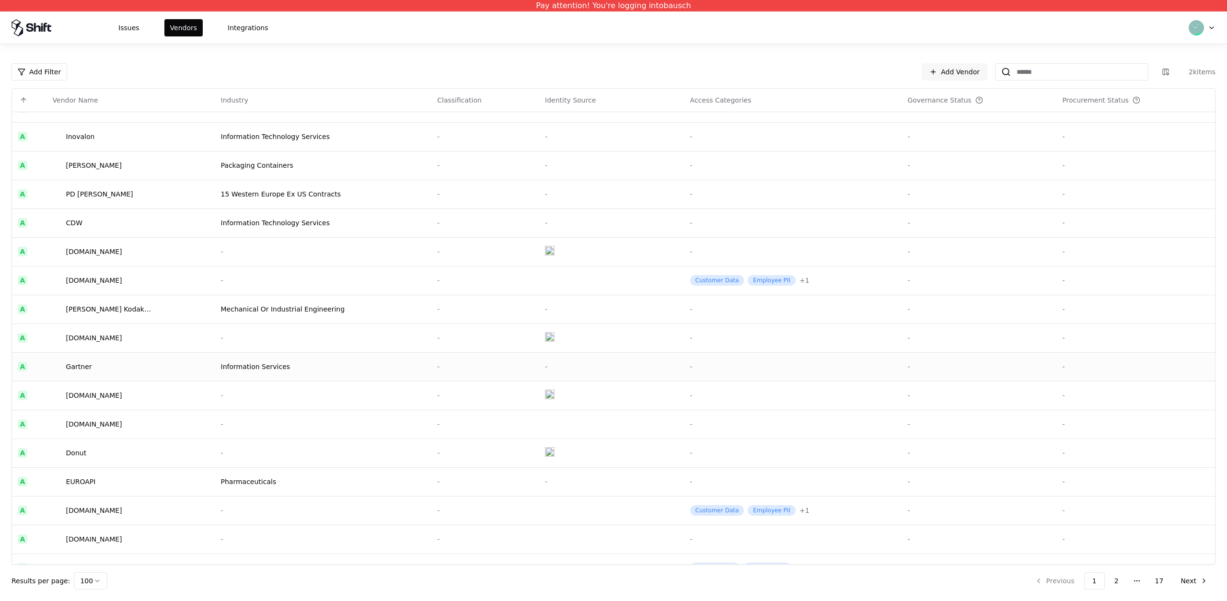
scroll to position [2024, 0]
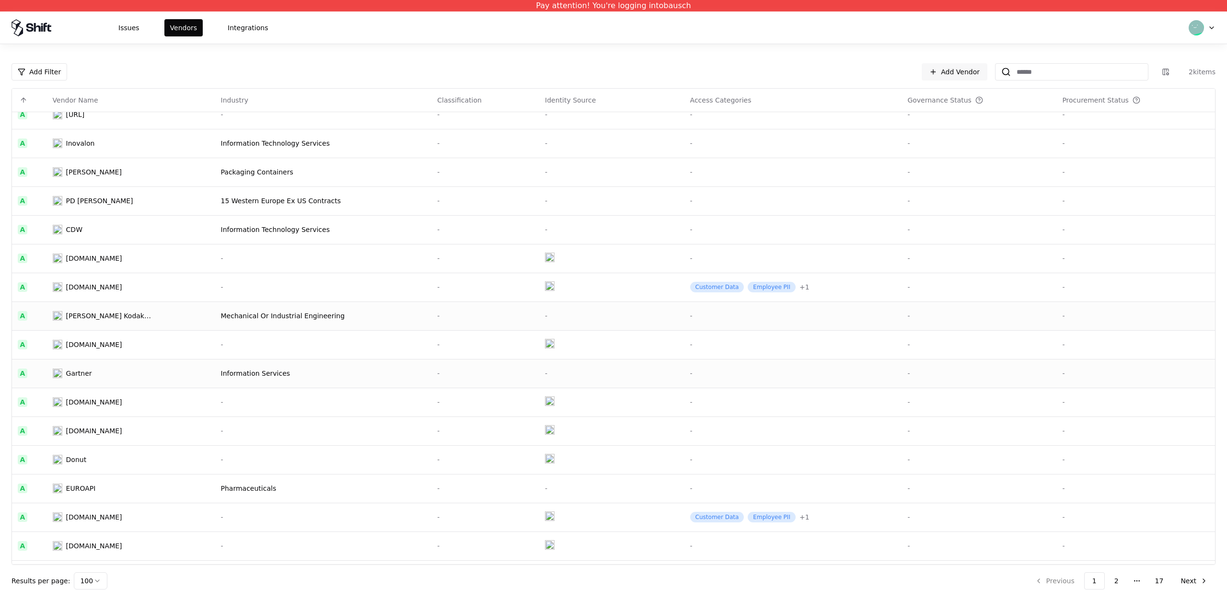
click at [120, 315] on div "Eastman Kodak Company" at bounding box center [109, 316] width 86 height 10
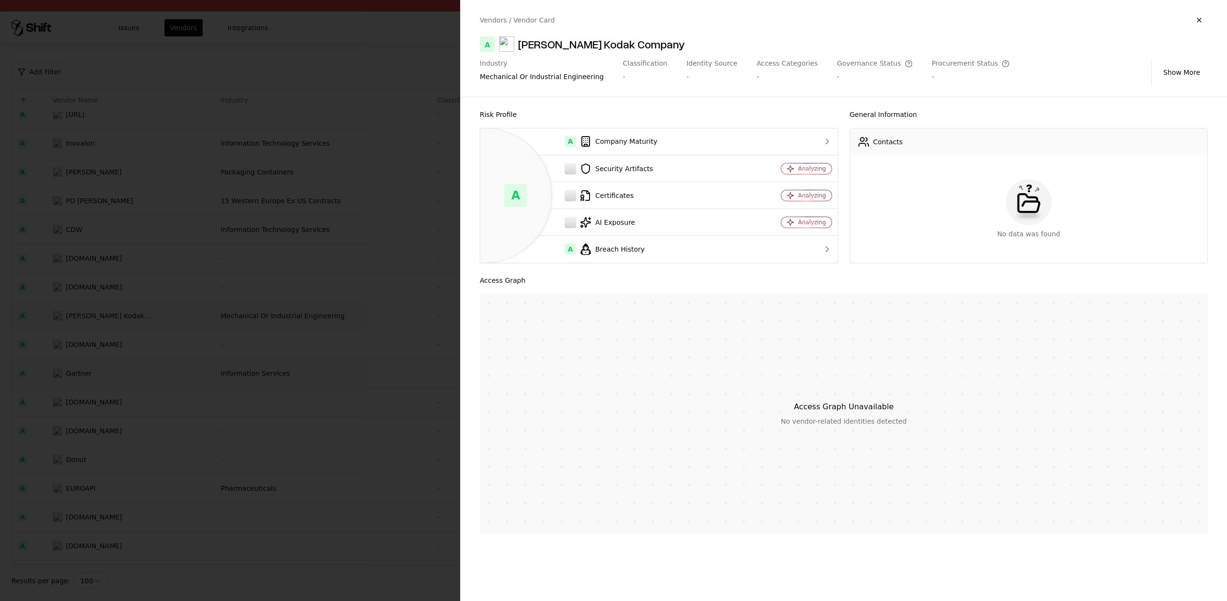
click at [1201, 19] on button "button" at bounding box center [1199, 20] width 17 height 17
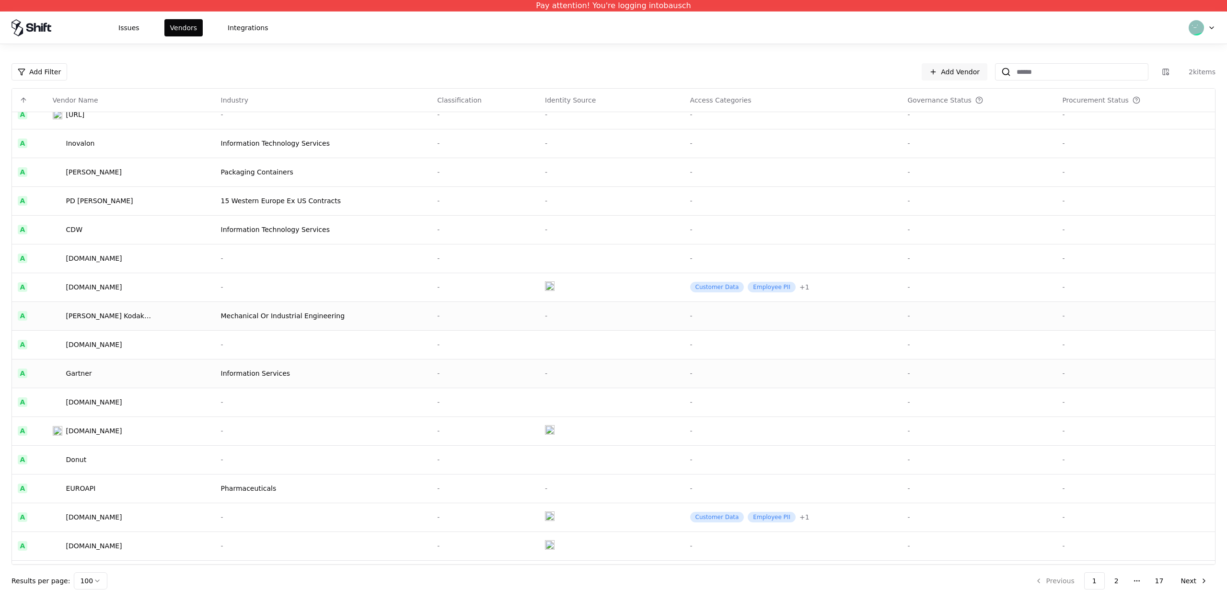
click at [1211, 26] on html "Pay attention! You're logging into bausch Issues Vendors Integrations Add Filte…" at bounding box center [613, 300] width 1227 height 601
click at [1157, 72] on div "Log out" at bounding box center [1161, 74] width 103 height 19
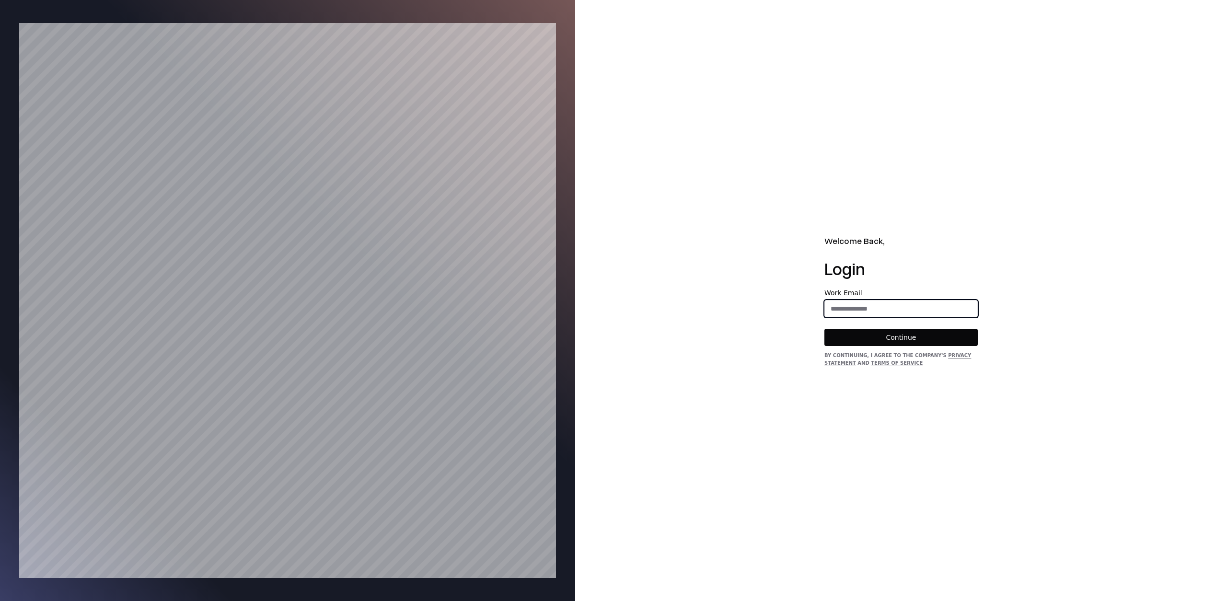
click at [850, 310] on input "email" at bounding box center [901, 308] width 152 height 17
type input "**********"
click at [901, 335] on button "Continue" at bounding box center [900, 337] width 153 height 17
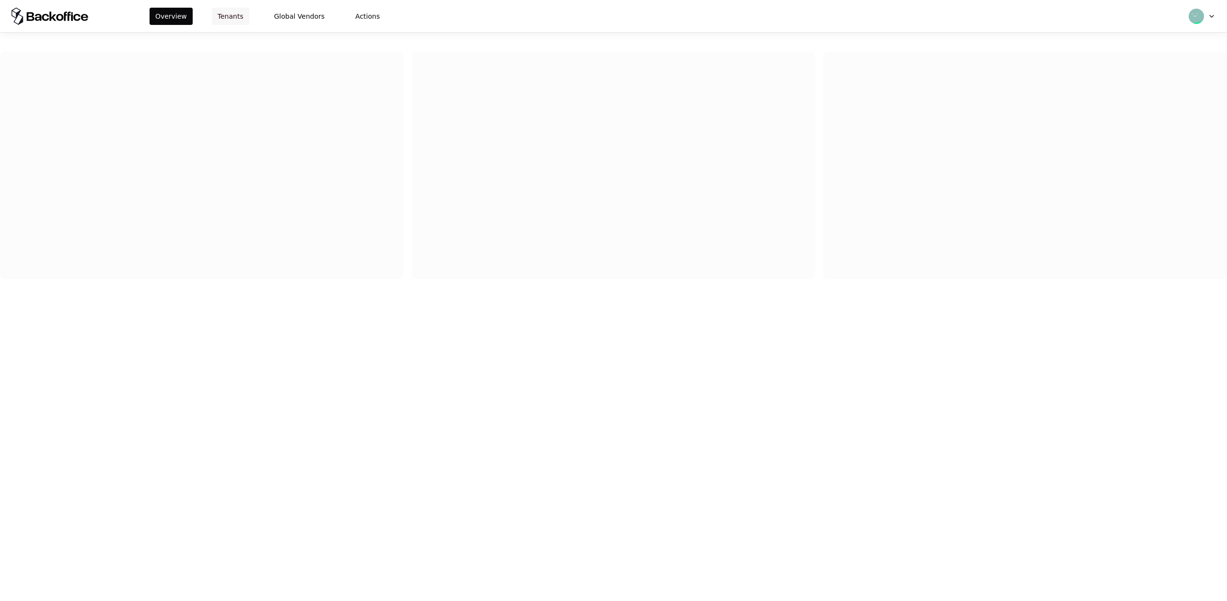
click at [231, 18] on button "Tenants" at bounding box center [230, 16] width 37 height 17
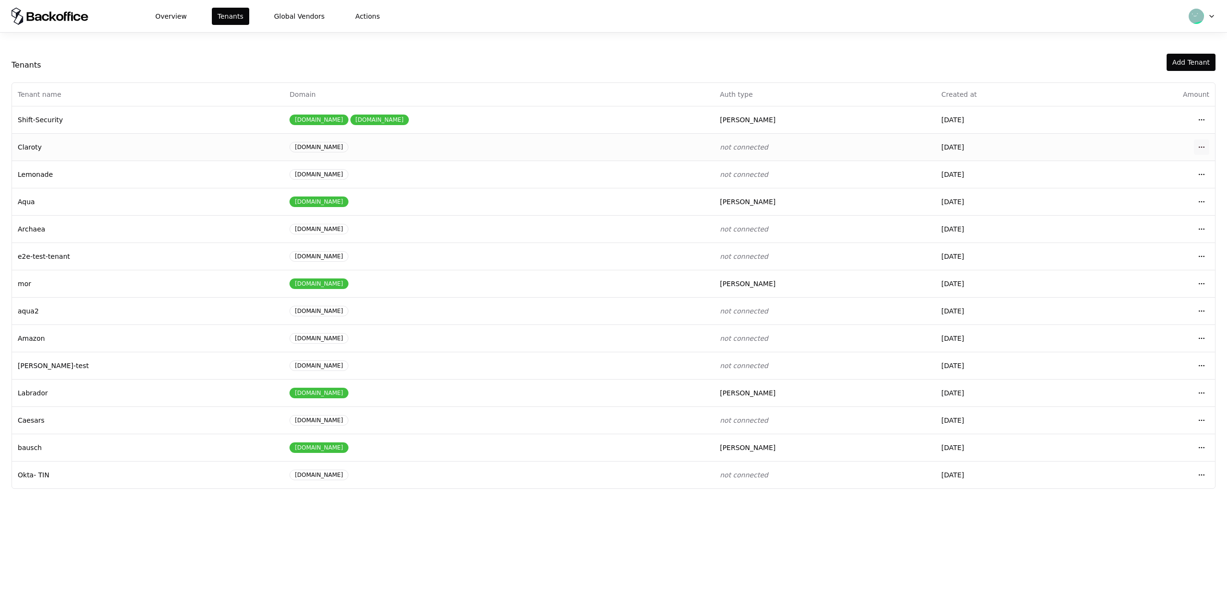
click at [1203, 145] on html "Overview Tenants Global Vendors Actions Tenants Add Tenant Tenant name Domain A…" at bounding box center [613, 300] width 1227 height 601
click at [1136, 227] on div "Login to tenant" at bounding box center [1159, 226] width 109 height 19
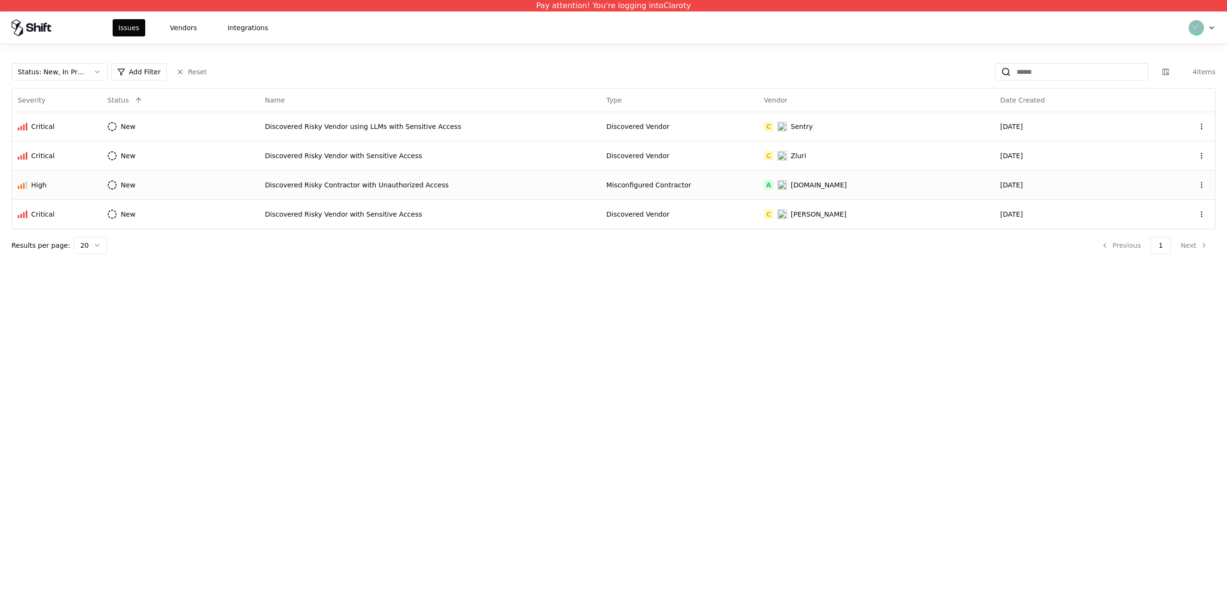
click at [580, 188] on div "Discovered Risky Contractor with Unauthorized Access" at bounding box center [430, 185] width 330 height 10
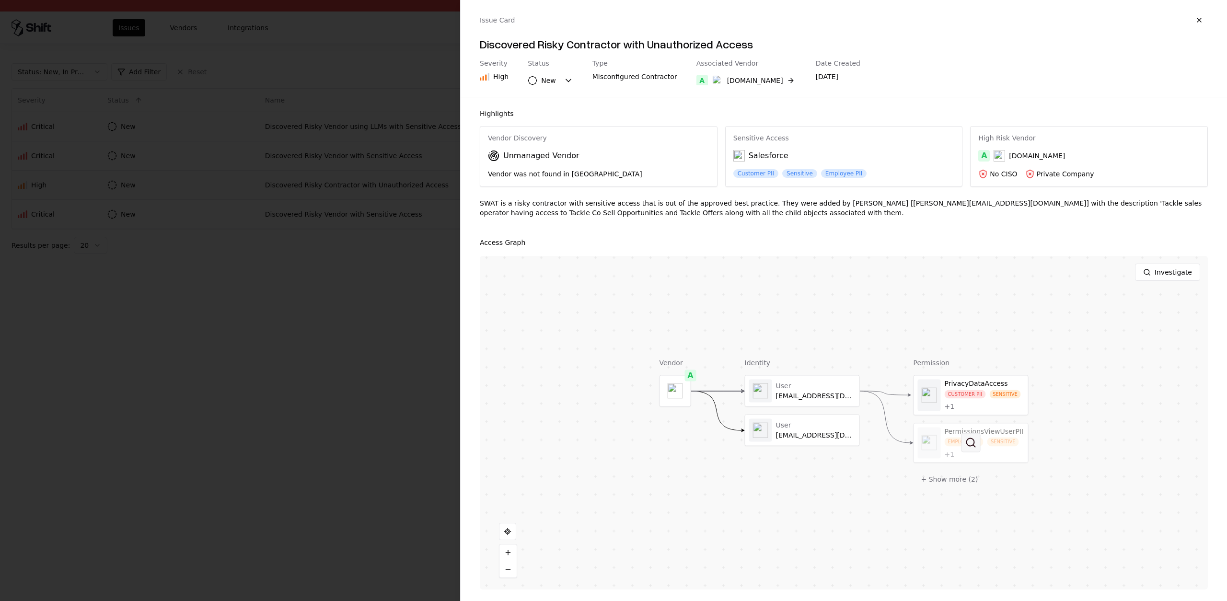
click at [976, 445] on button at bounding box center [970, 442] width 19 height 19
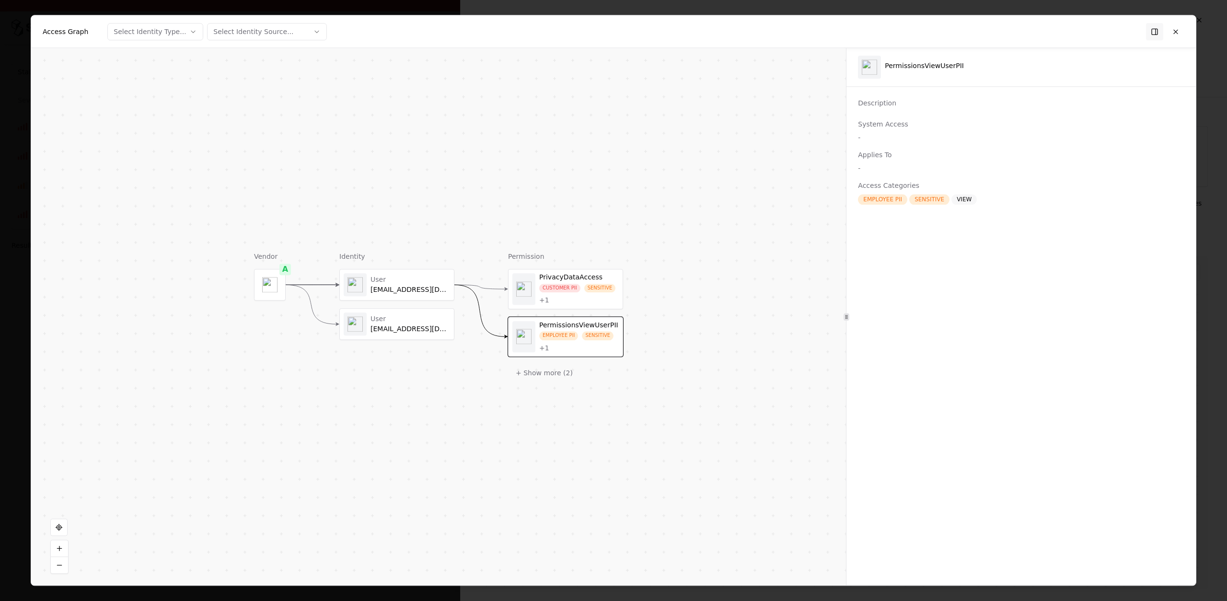
click at [568, 347] on div "EMPLOYEE PII SENSITIVE + 1" at bounding box center [579, 341] width 80 height 21
click at [565, 294] on div "CUSTOMER PII SENSITIVE + 1" at bounding box center [579, 294] width 80 height 21
click at [586, 344] on div "EMPLOYEE PII SENSITIVE + 1" at bounding box center [579, 341] width 80 height 21
click at [431, 330] on div "[EMAIL_ADDRESS][DOMAIN_NAME]" at bounding box center [410, 329] width 80 height 9
click at [399, 279] on div "User" at bounding box center [410, 280] width 80 height 9
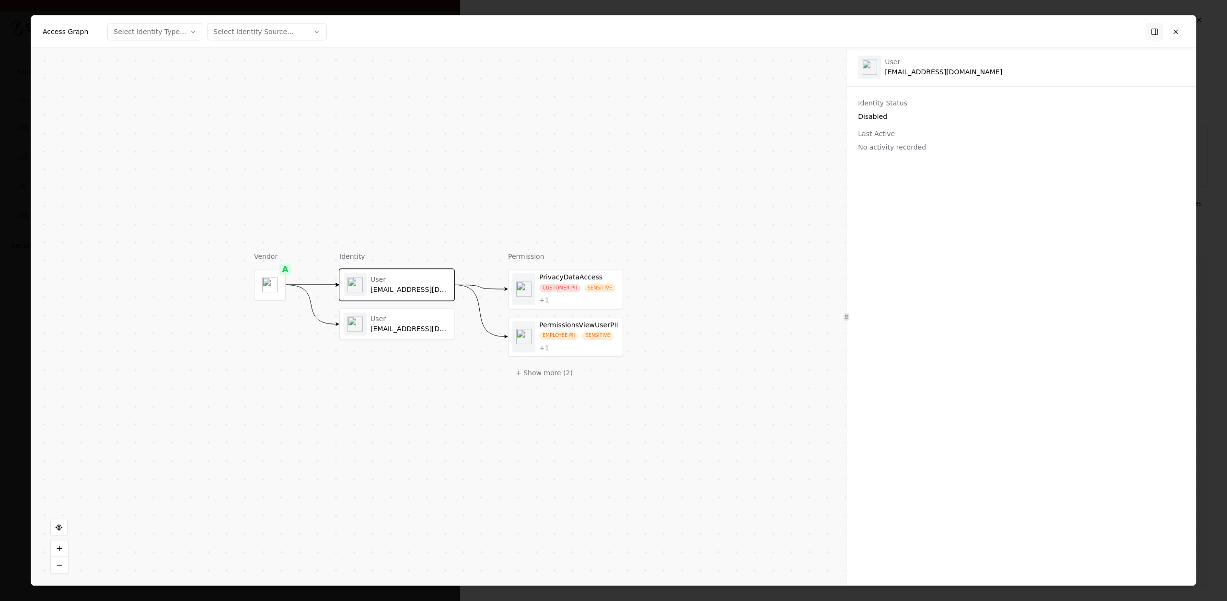
click at [573, 287] on div "CUSTOMER PII" at bounding box center [559, 288] width 41 height 9
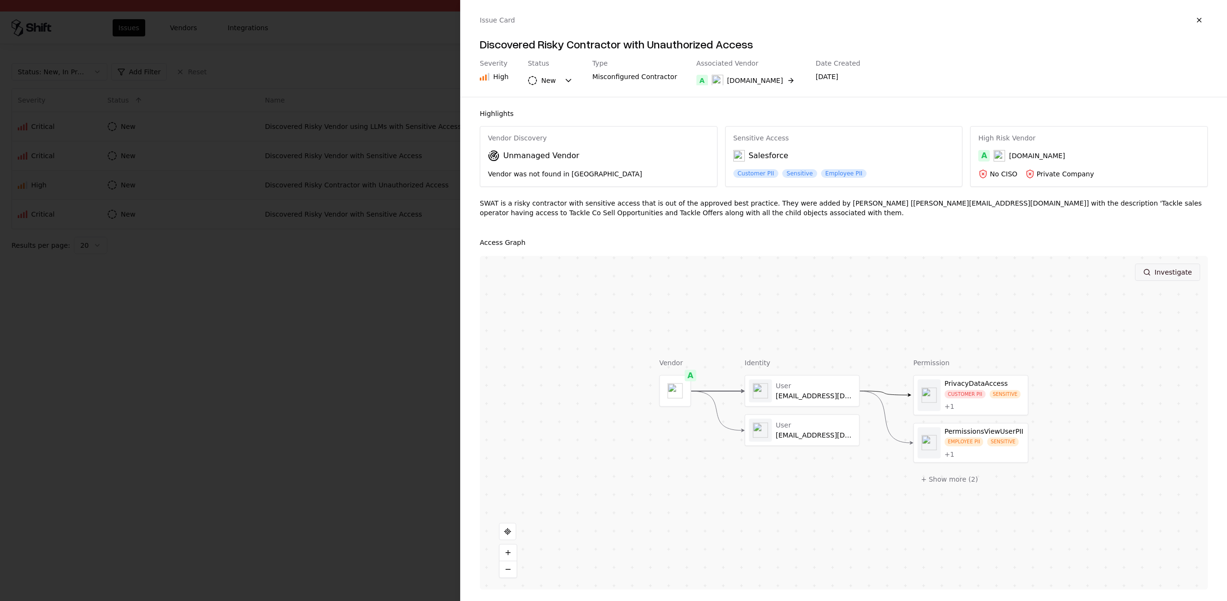
click at [1172, 271] on button "Investigate" at bounding box center [1167, 272] width 65 height 17
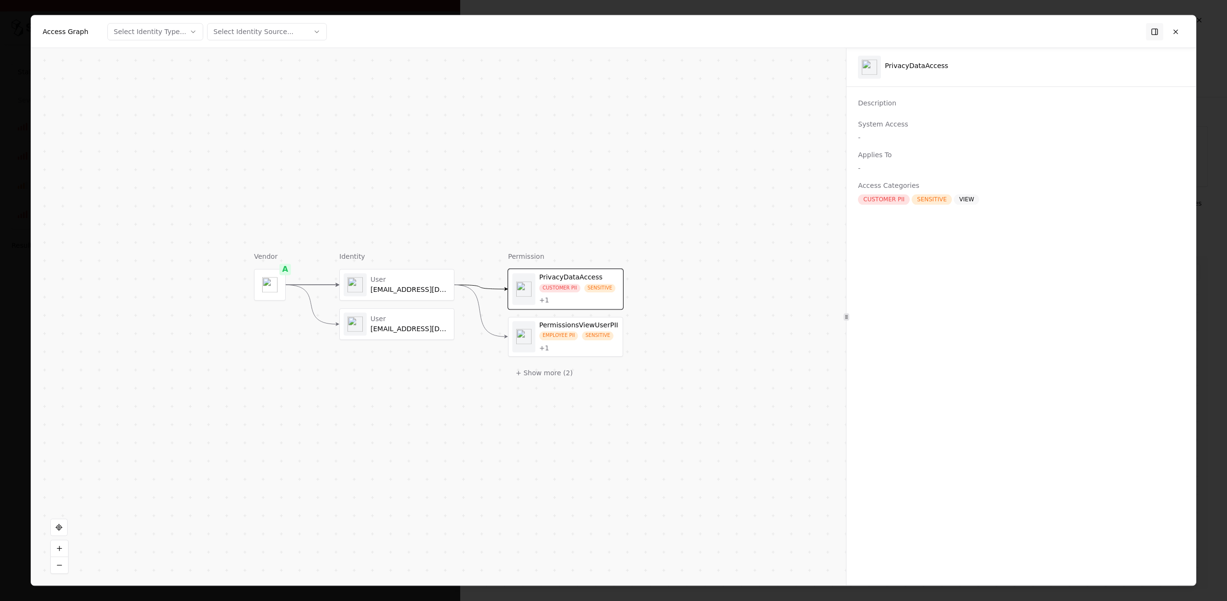
click at [421, 284] on div "User [EMAIL_ADDRESS][DOMAIN_NAME]" at bounding box center [410, 285] width 80 height 19
click at [414, 318] on div "User" at bounding box center [410, 319] width 80 height 9
click at [1175, 29] on button at bounding box center [1175, 31] width 17 height 17
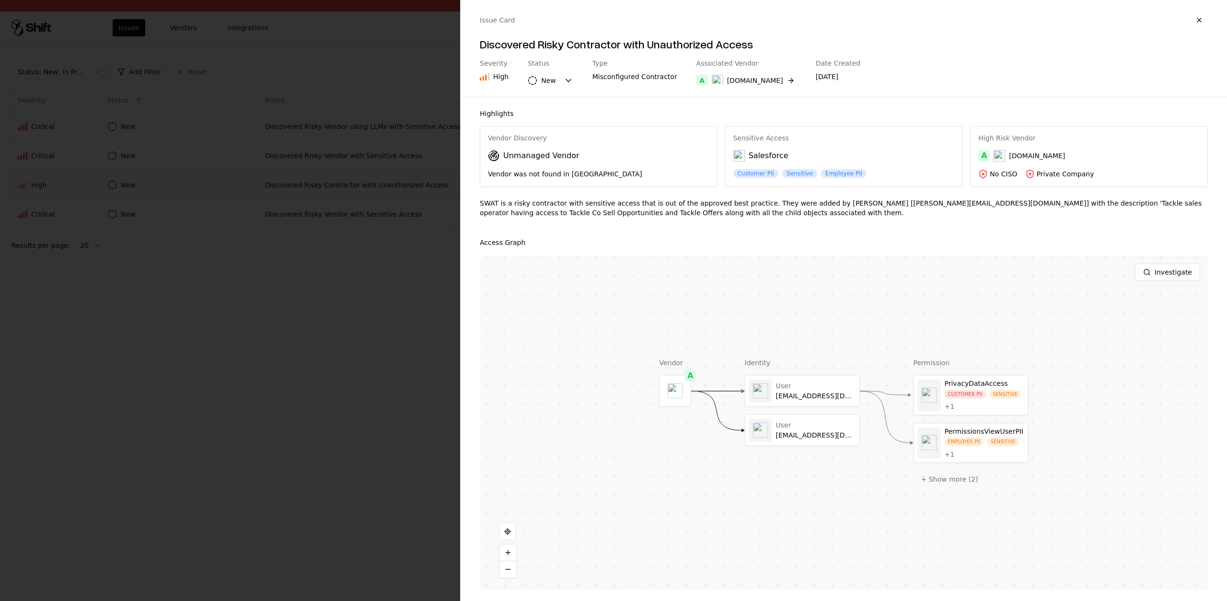
click at [433, 307] on div at bounding box center [613, 300] width 1227 height 601
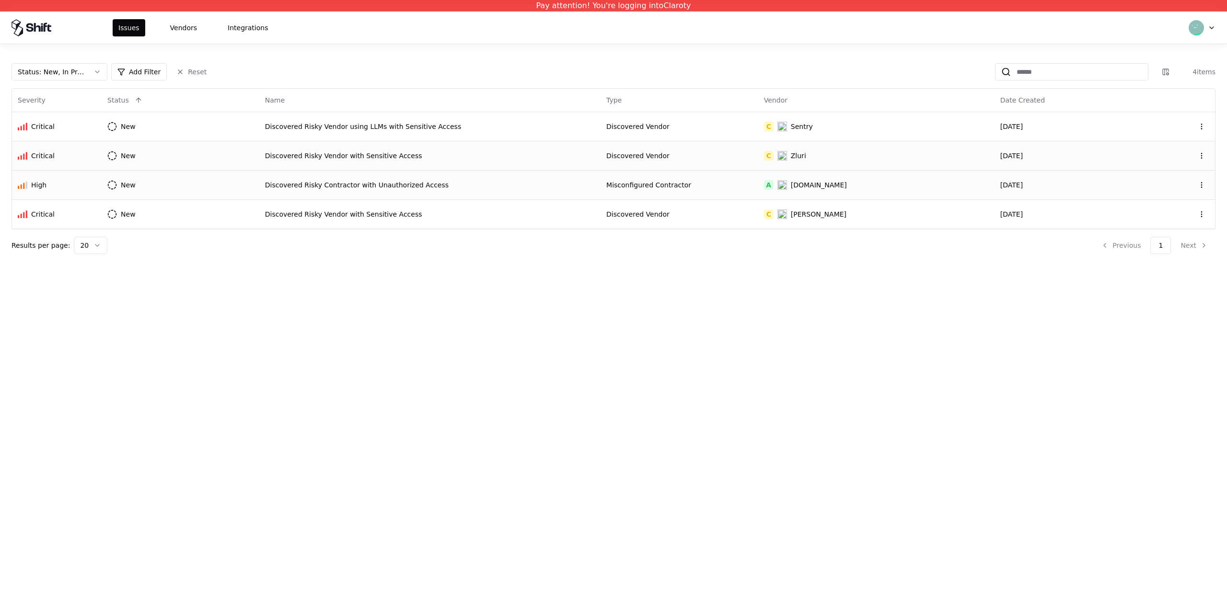
click at [733, 151] on div "Discovered Vendor" at bounding box center [679, 156] width 146 height 10
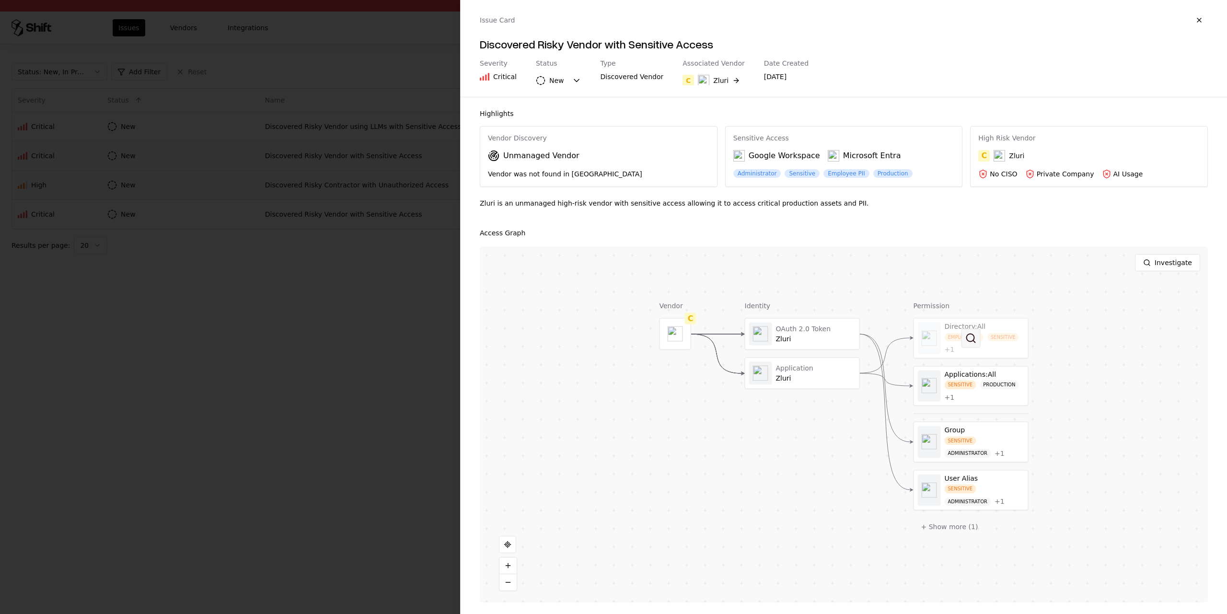
click at [975, 337] on button at bounding box center [970, 337] width 19 height 19
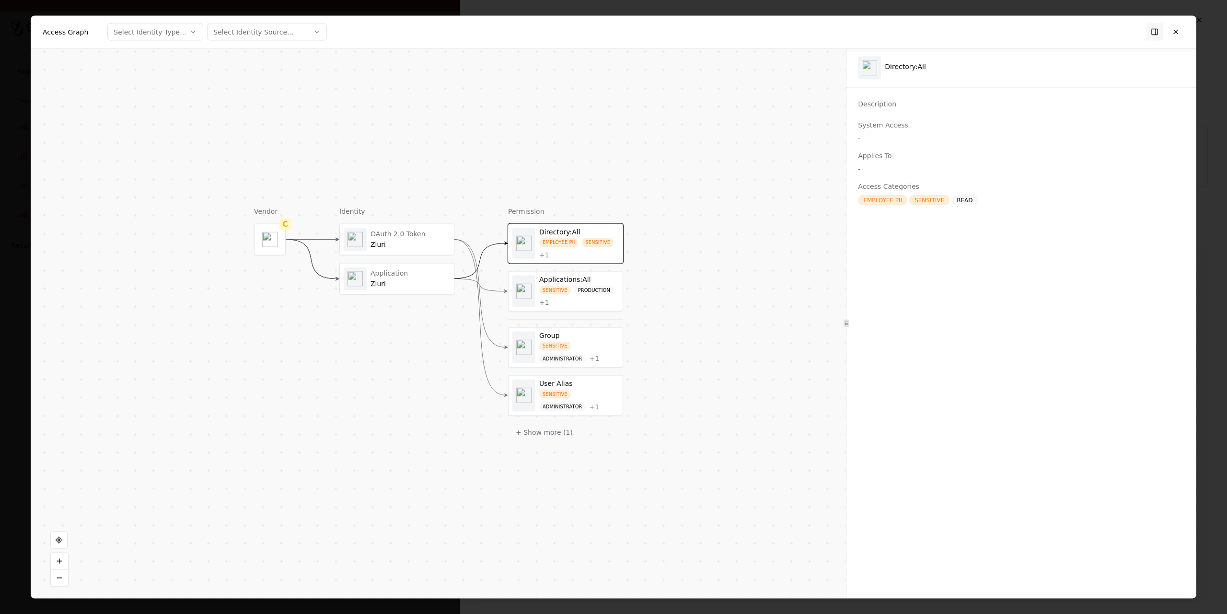
click at [548, 289] on div "SENSITIVE" at bounding box center [555, 290] width 32 height 9
click at [580, 356] on div "ADMINISTRATOR" at bounding box center [562, 358] width 46 height 9
click at [578, 389] on div "User Alias SENSITIVE ADMINISTRATOR + 1" at bounding box center [579, 396] width 80 height 32
click at [398, 277] on div "Application" at bounding box center [410, 273] width 80 height 9
click at [399, 230] on div "OAuth 2.0 Token" at bounding box center [410, 234] width 80 height 9
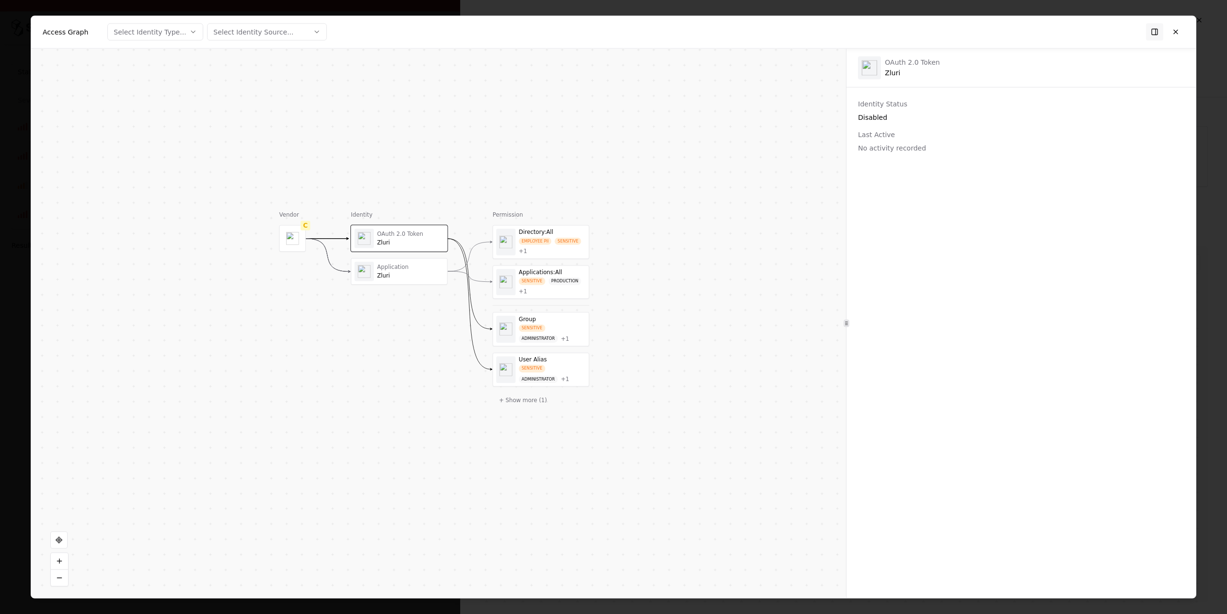
drag, startPoint x: 1176, startPoint y: 31, endPoint x: 1177, endPoint y: 36, distance: 5.4
click at [1176, 31] on button at bounding box center [1175, 31] width 17 height 17
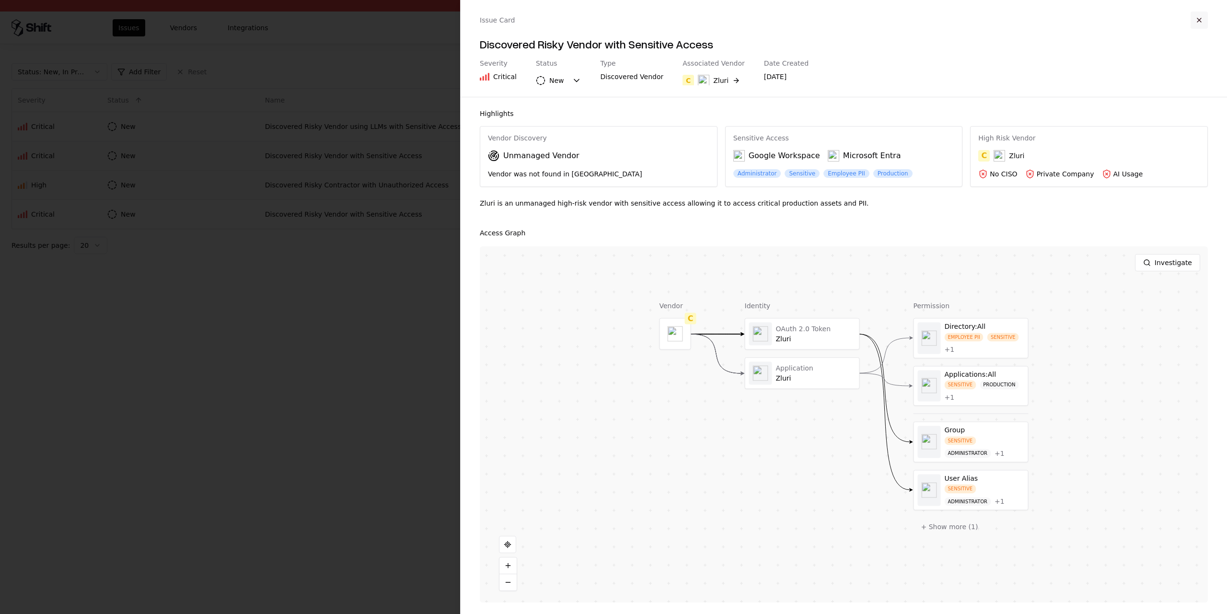
click at [1199, 18] on button "button" at bounding box center [1199, 20] width 17 height 17
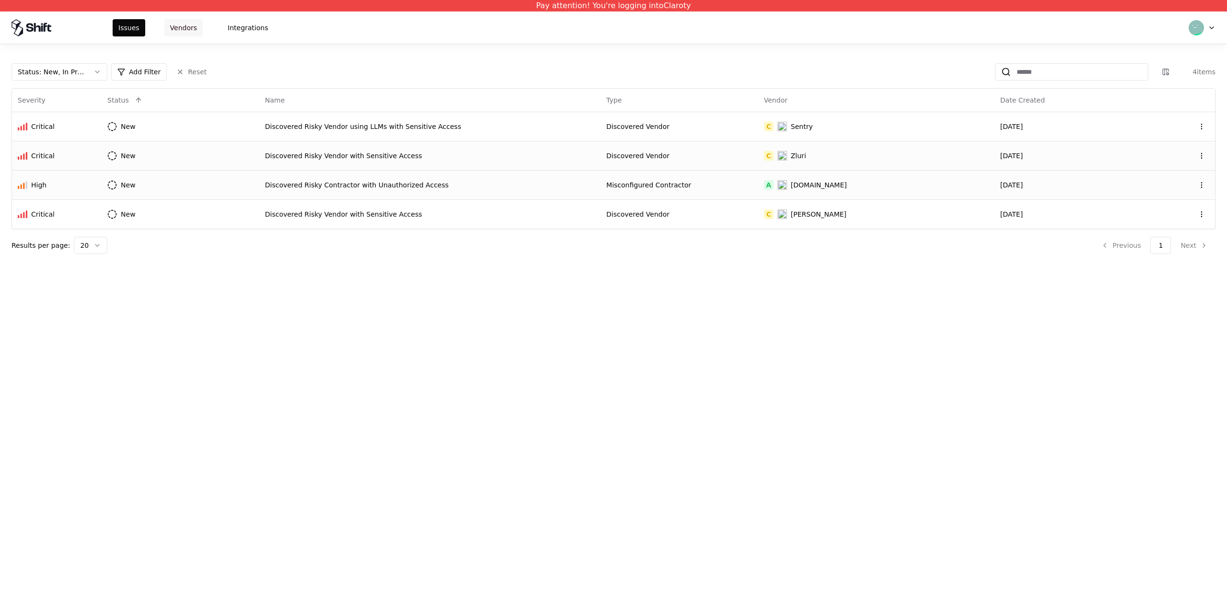
click at [187, 27] on button "Vendors" at bounding box center [183, 27] width 38 height 17
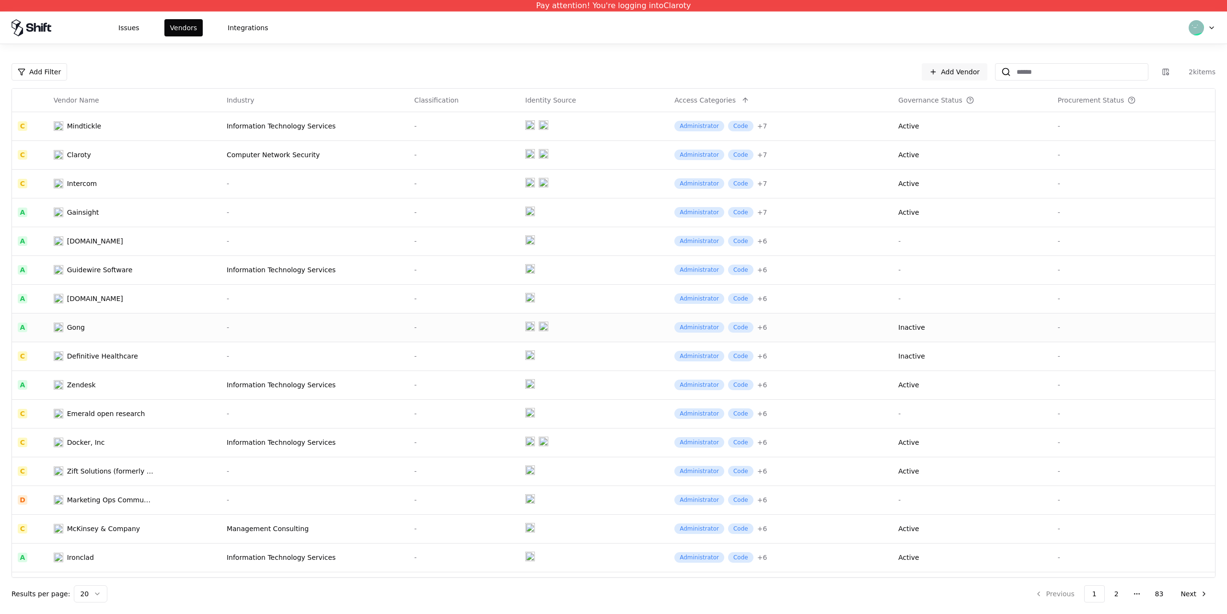
click at [106, 331] on div "Gong" at bounding box center [104, 328] width 100 height 10
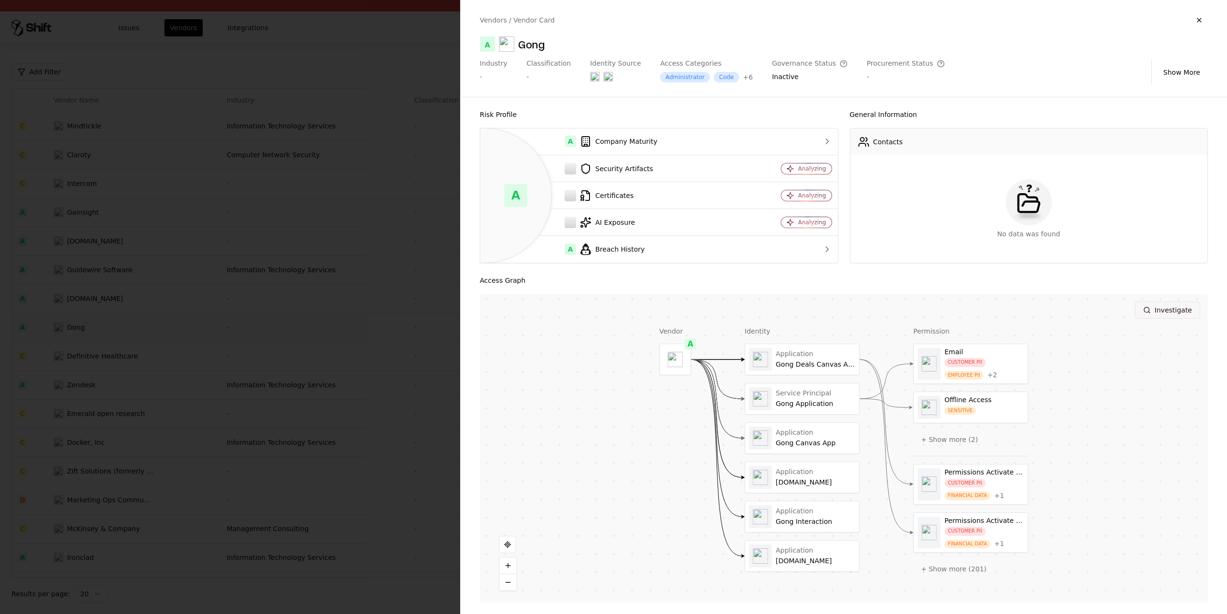
click at [1166, 308] on button "Investigate" at bounding box center [1167, 309] width 65 height 17
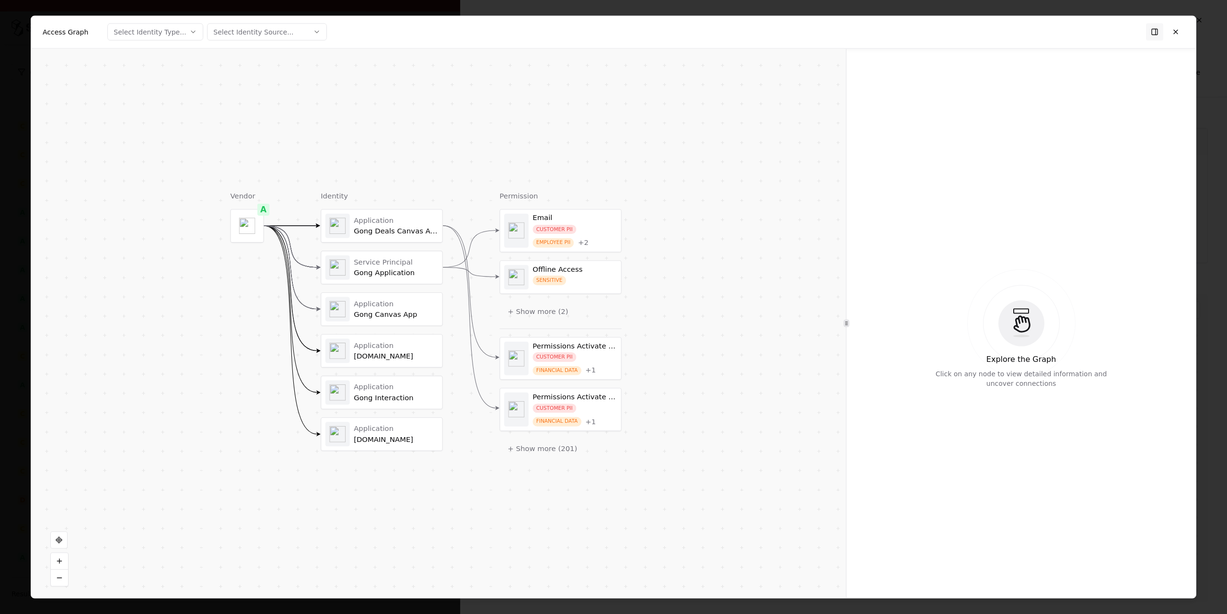
click at [398, 350] on div "Application [DOMAIN_NAME]" at bounding box center [396, 351] width 84 height 20
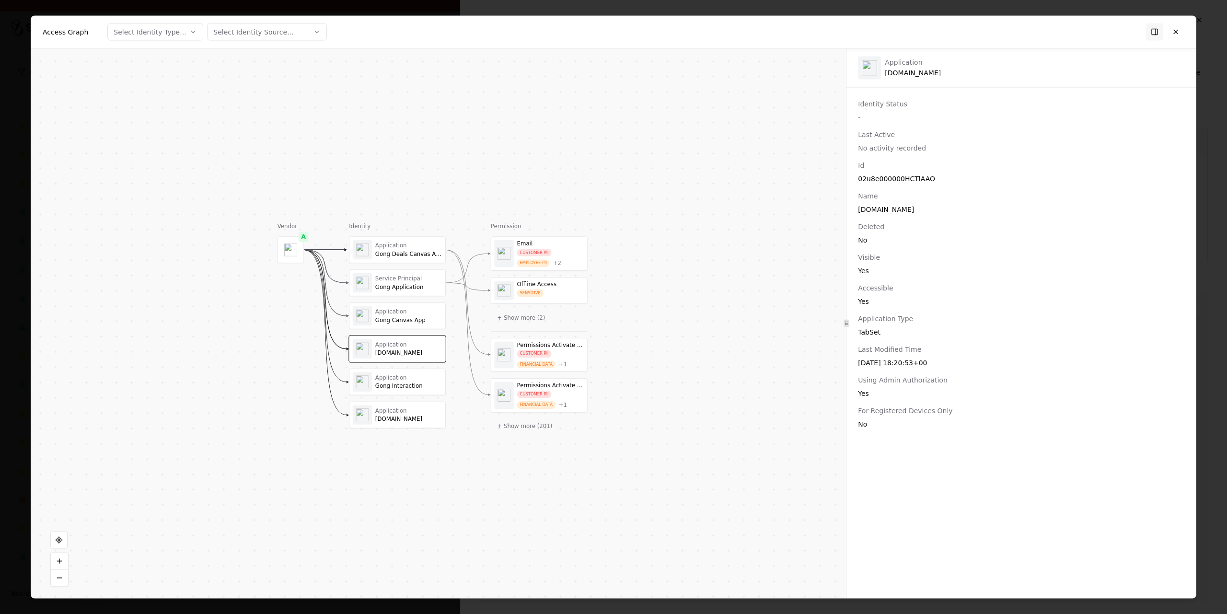
click at [422, 308] on div "Application" at bounding box center [408, 311] width 67 height 7
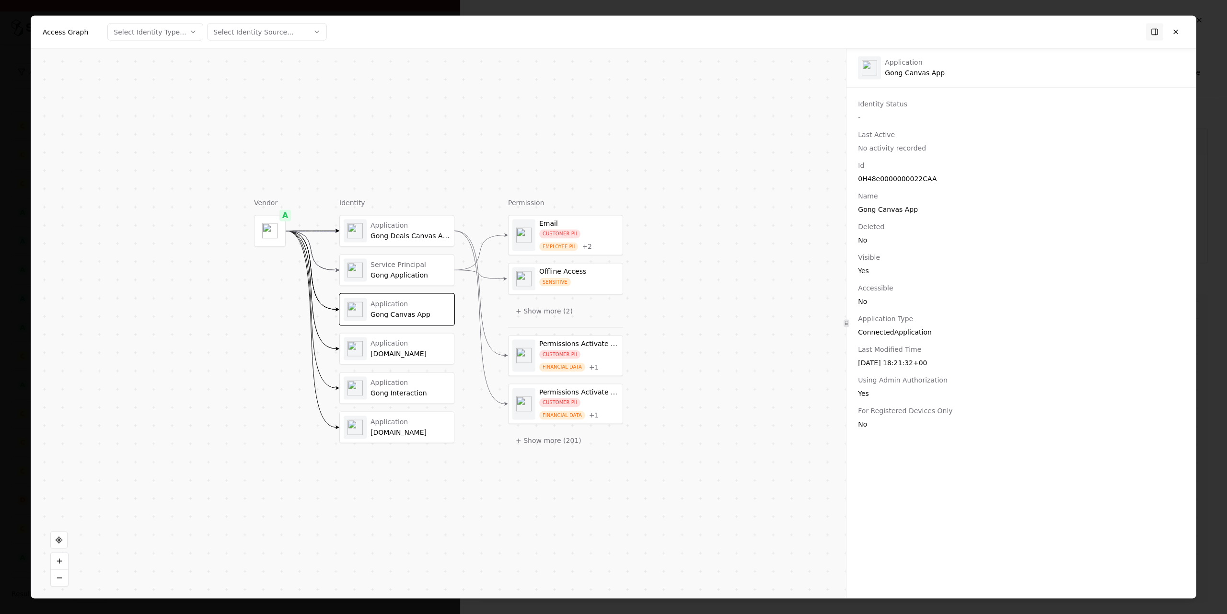
click at [423, 271] on div "Gong Application" at bounding box center [410, 275] width 80 height 9
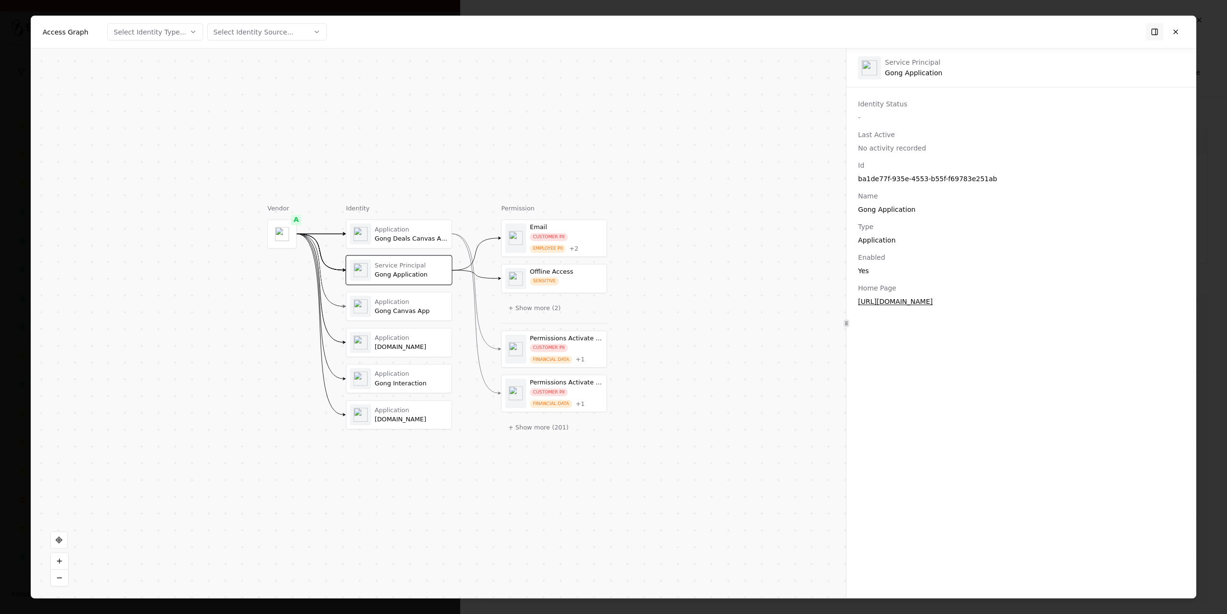
click at [593, 231] on div "Email" at bounding box center [566, 227] width 73 height 8
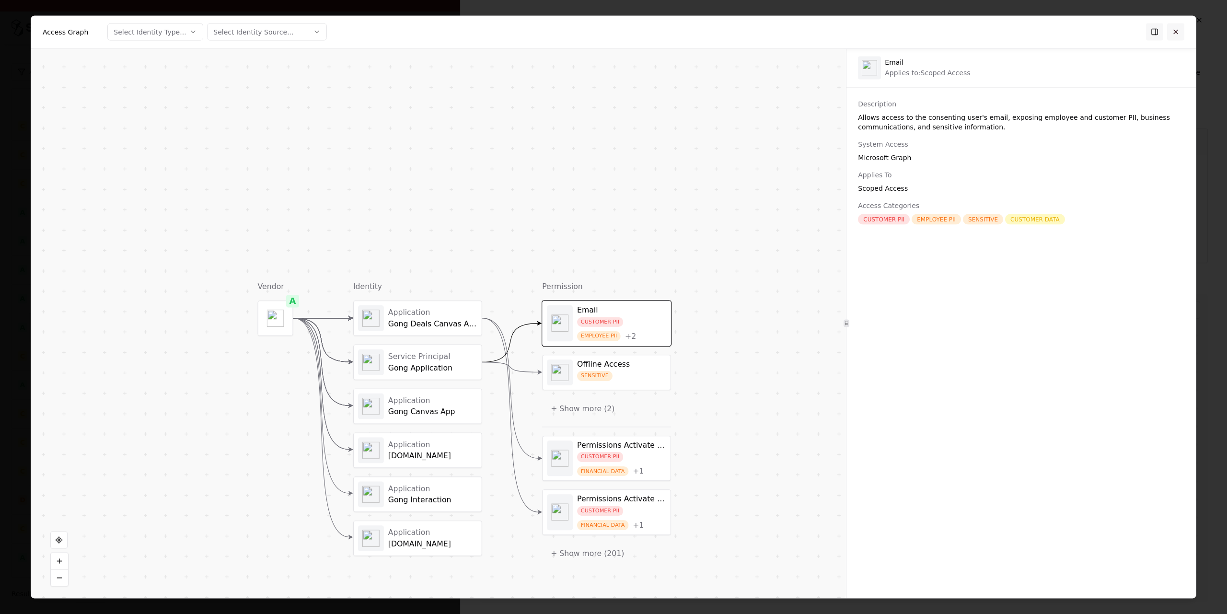
click at [1175, 32] on button at bounding box center [1175, 31] width 17 height 17
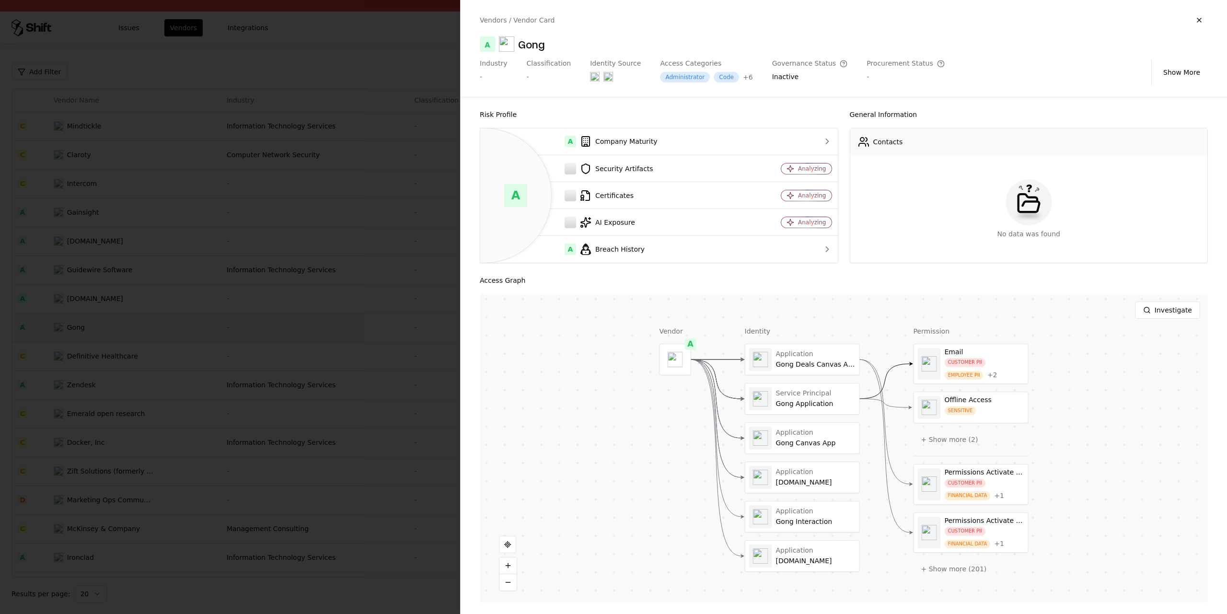
click at [423, 57] on div at bounding box center [613, 307] width 1227 height 614
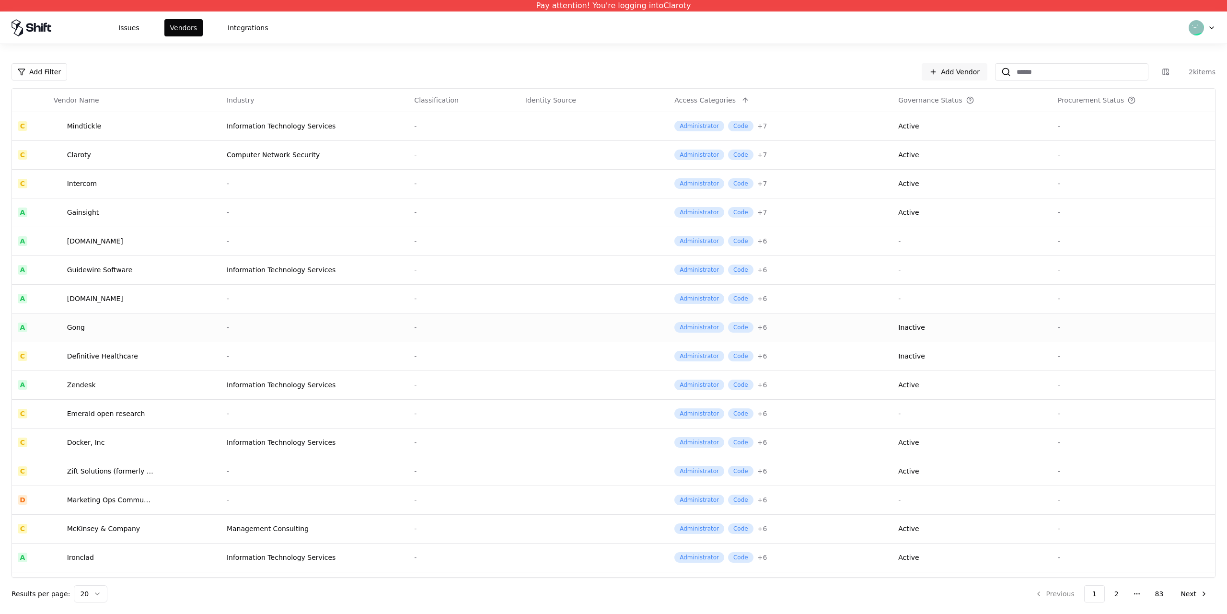
click at [1212, 24] on html "Pay attention! You're logging into Claroty Issues Vendors Integrations Add Filt…" at bounding box center [613, 307] width 1227 height 614
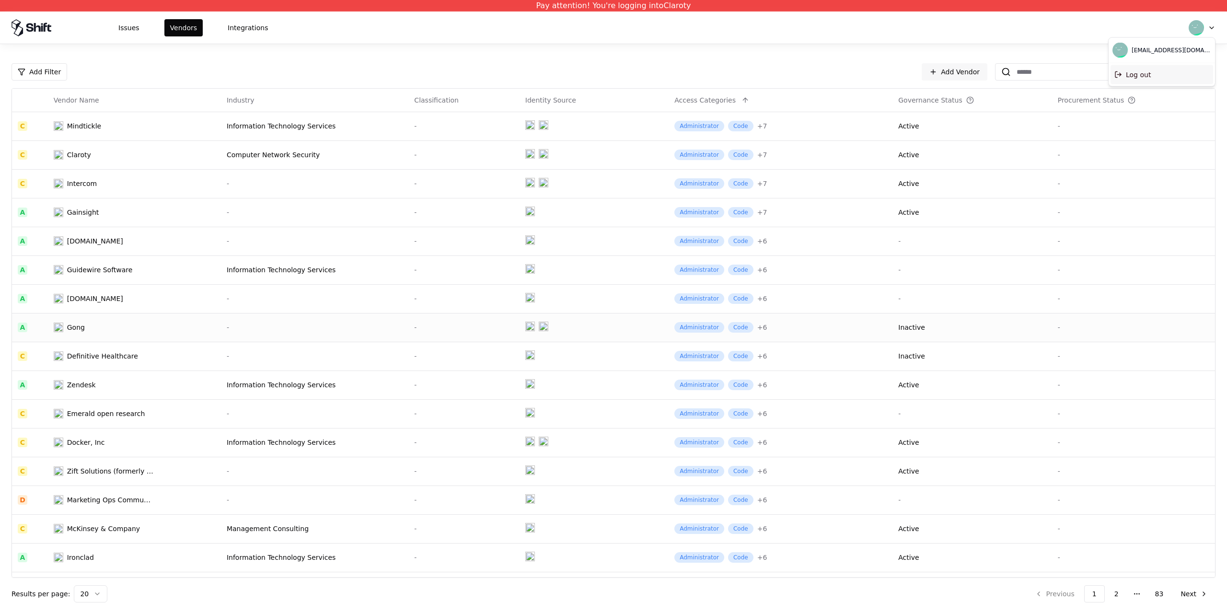
click at [1145, 74] on div "Log out" at bounding box center [1161, 74] width 103 height 19
